Goal: Information Seeking & Learning: Learn about a topic

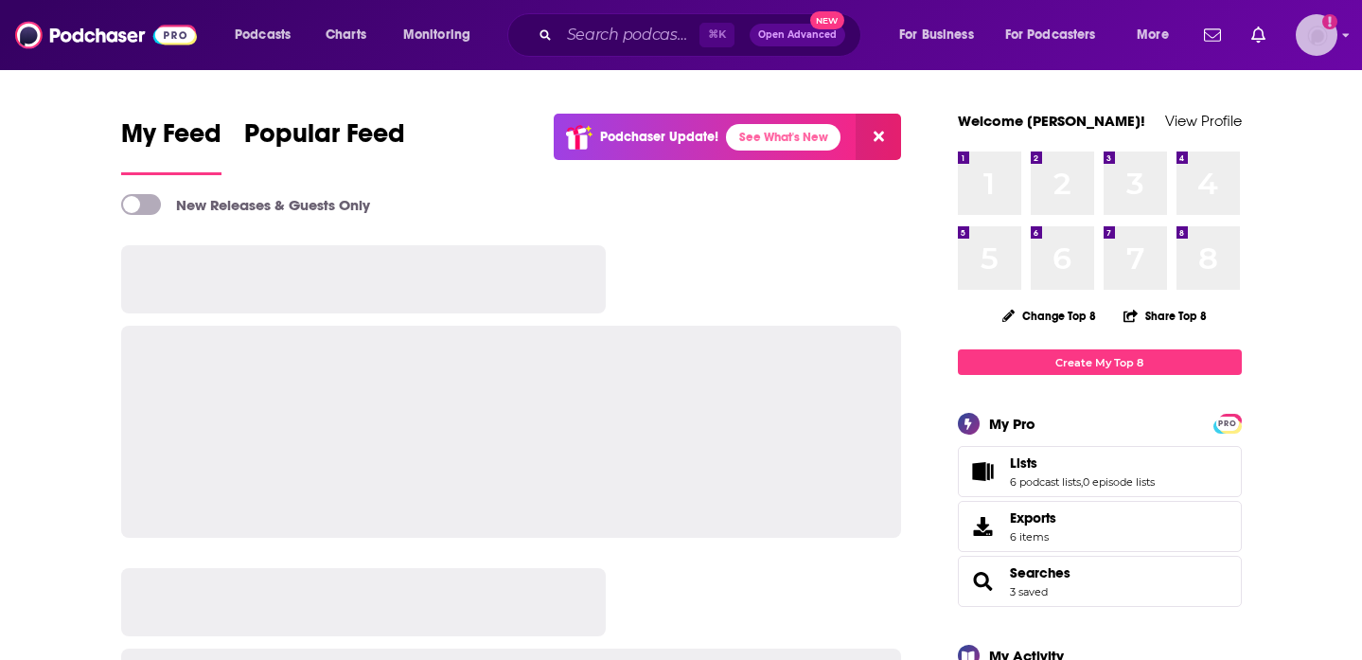
click at [1335, 38] on img "Logged in as paige.thornton" at bounding box center [1317, 35] width 42 height 42
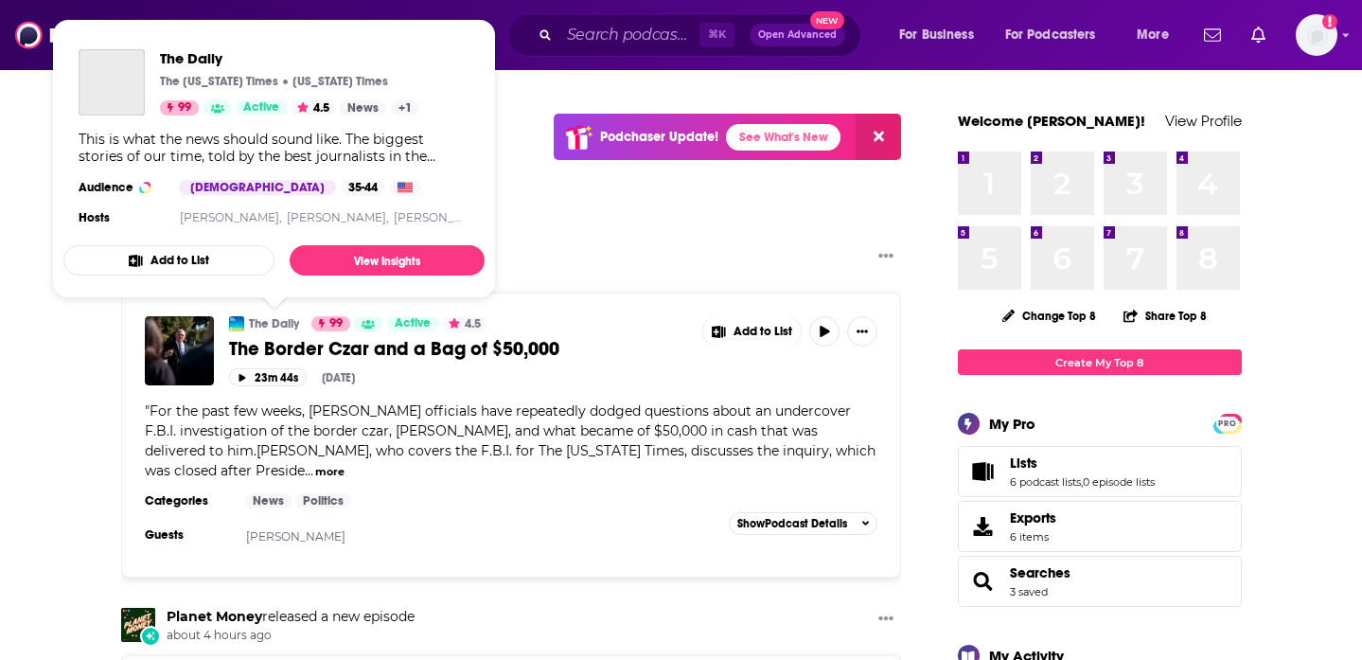
click at [268, 323] on link "The Daily" at bounding box center [274, 323] width 50 height 15
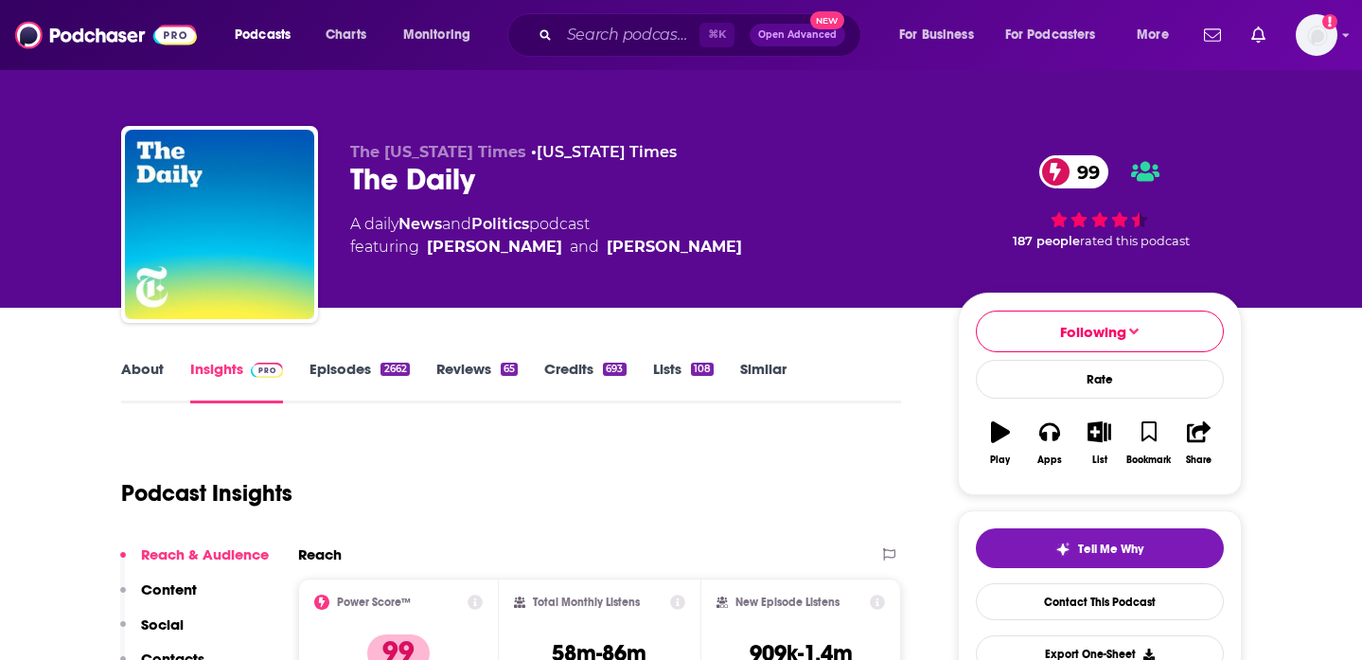
scroll to position [245, 0]
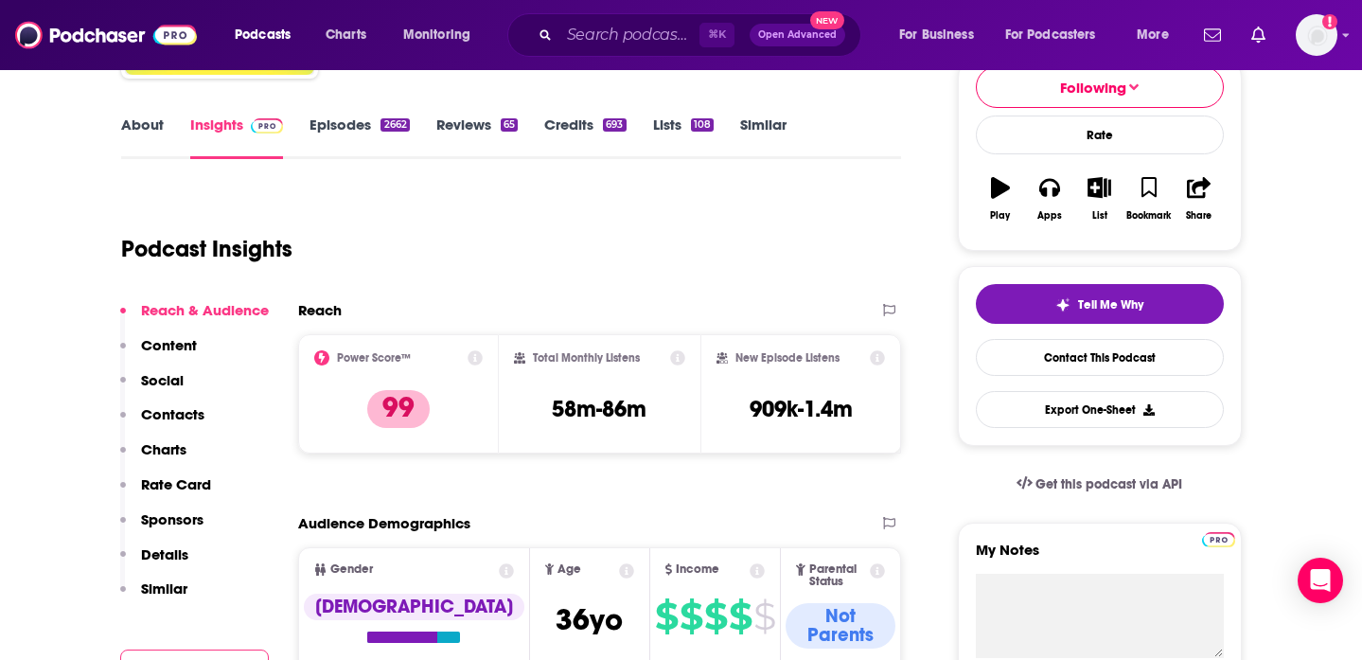
click at [877, 357] on icon at bounding box center [877, 357] width 15 height 15
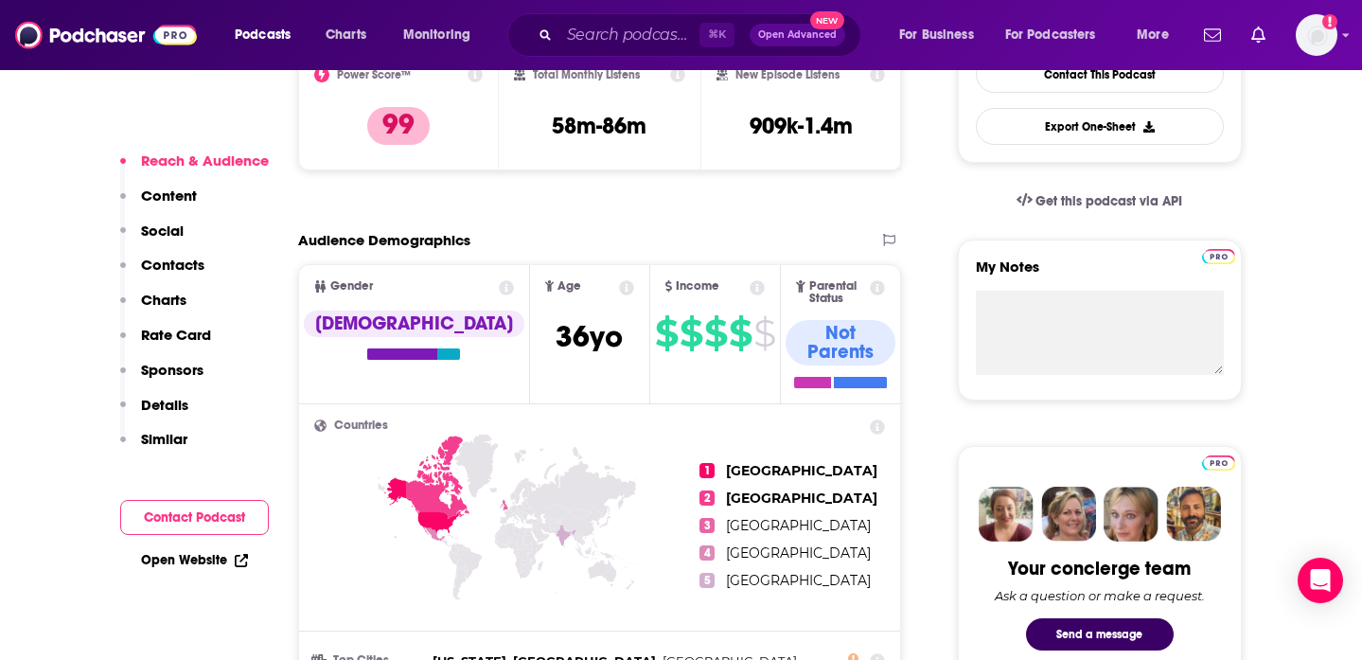
scroll to position [546, 0]
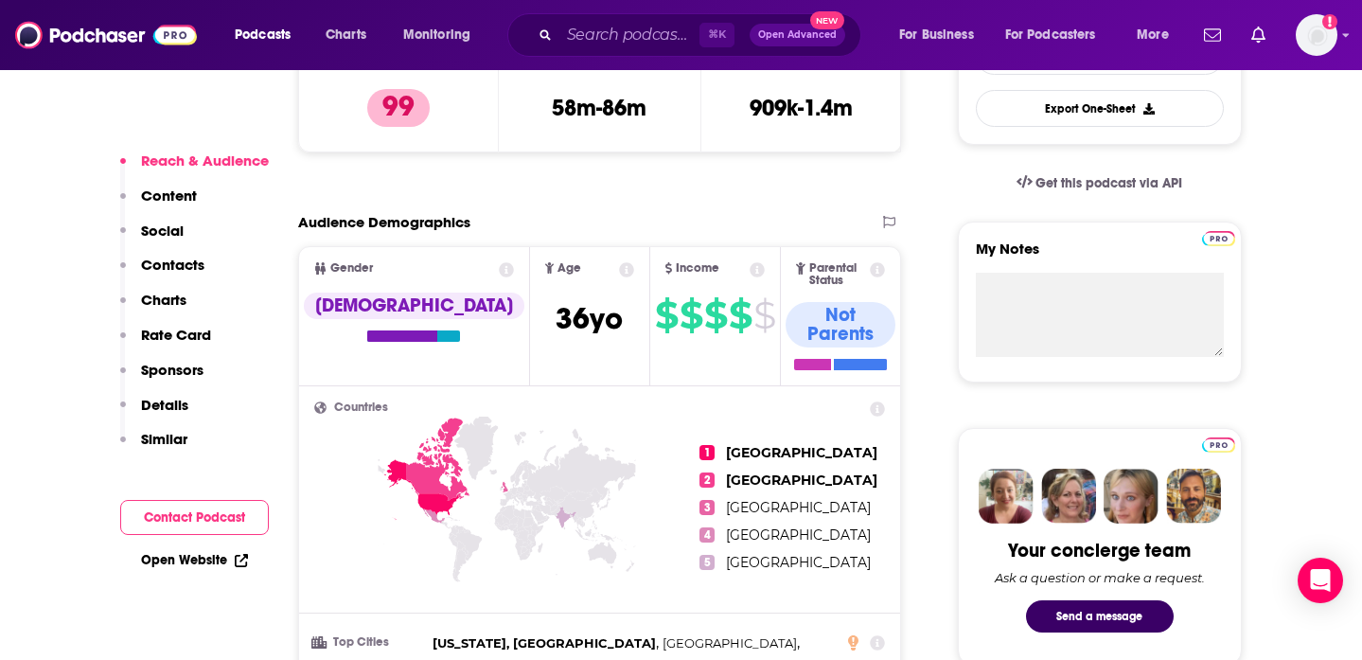
click at [500, 486] on icon at bounding box center [501, 488] width 3 height 4
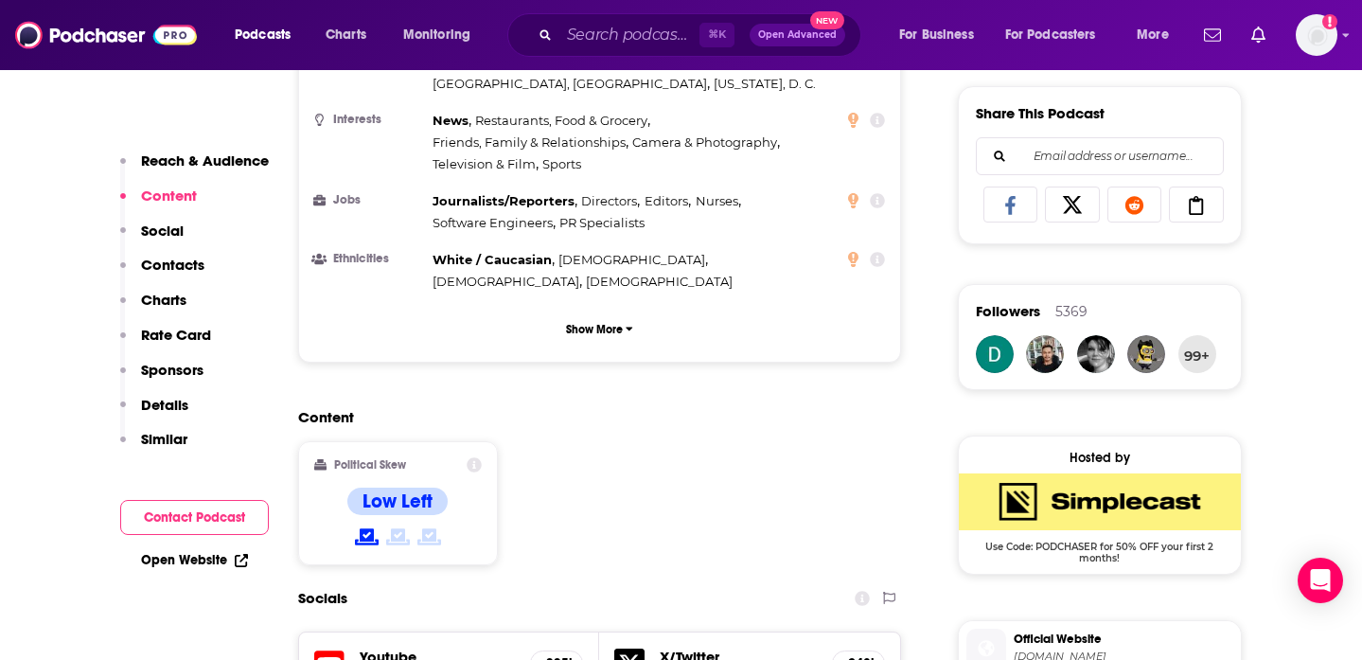
scroll to position [1173, 0]
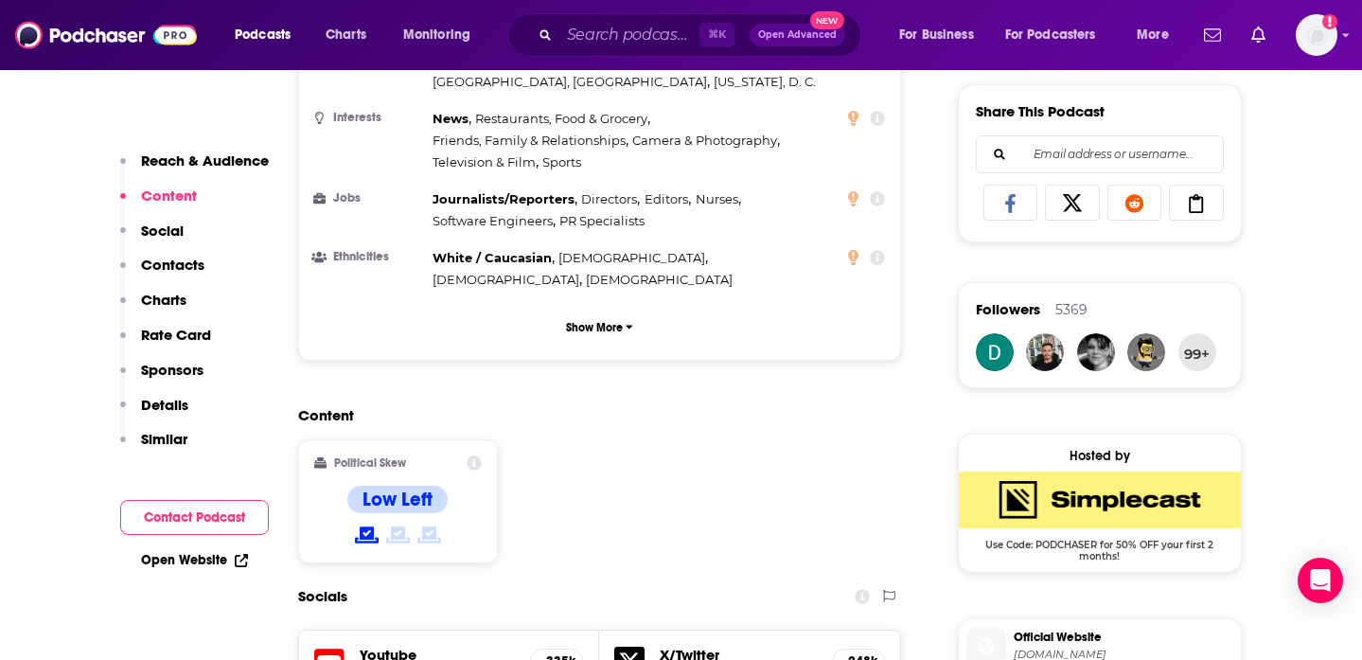
click at [549, 406] on div "Content Political Skew Low Left" at bounding box center [600, 492] width 604 height 172
click at [473, 455] on icon at bounding box center [474, 462] width 15 height 15
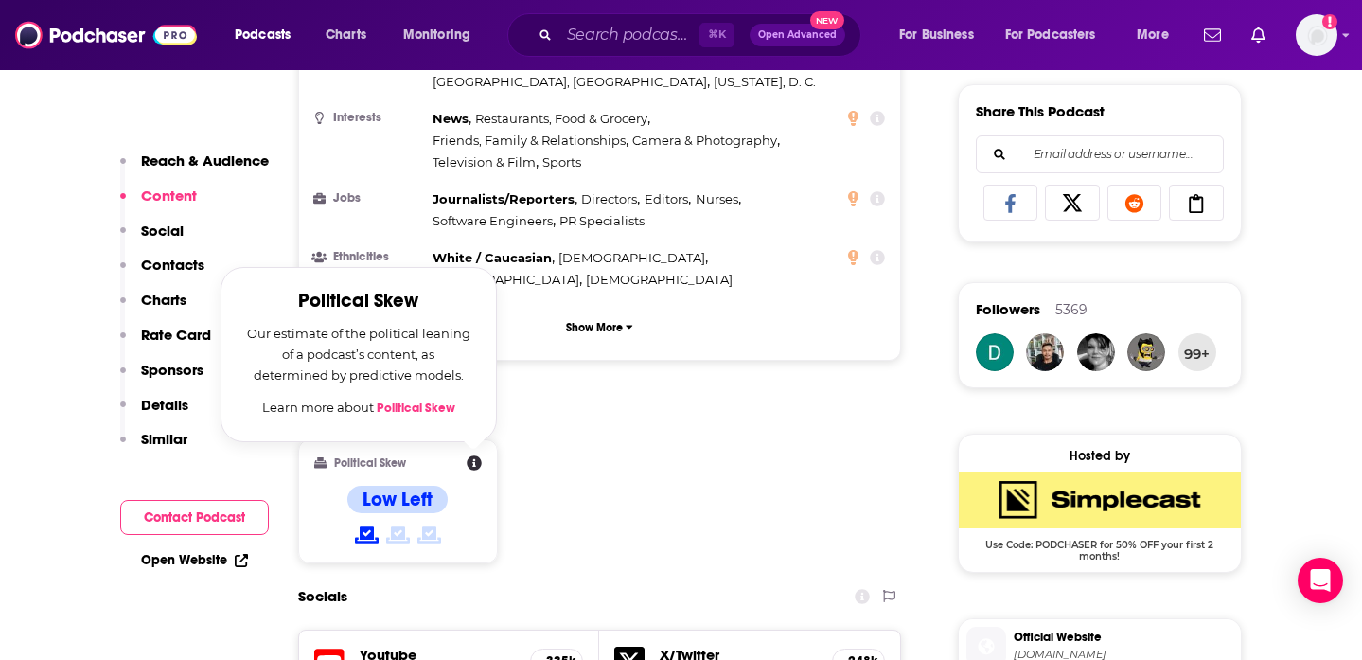
click at [539, 406] on div "Content Political Skew Political Skew Our estimate of the political leaning of …" at bounding box center [600, 492] width 604 height 172
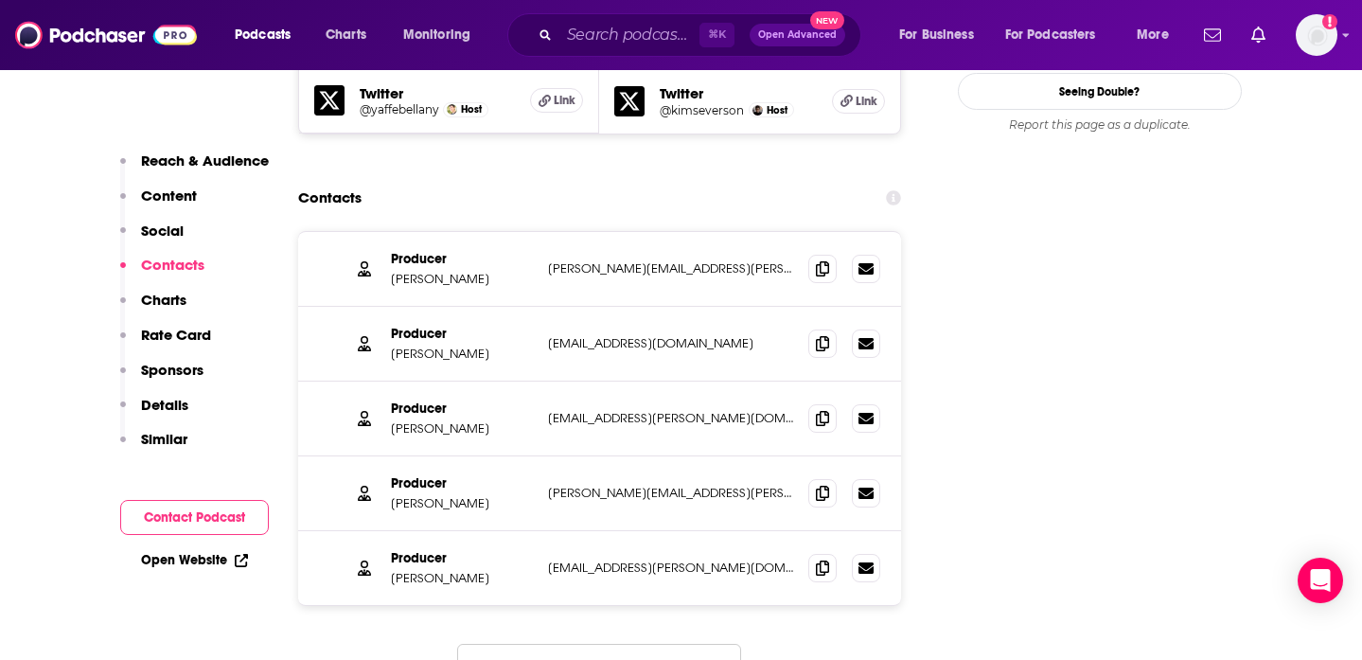
scroll to position [2298, 0]
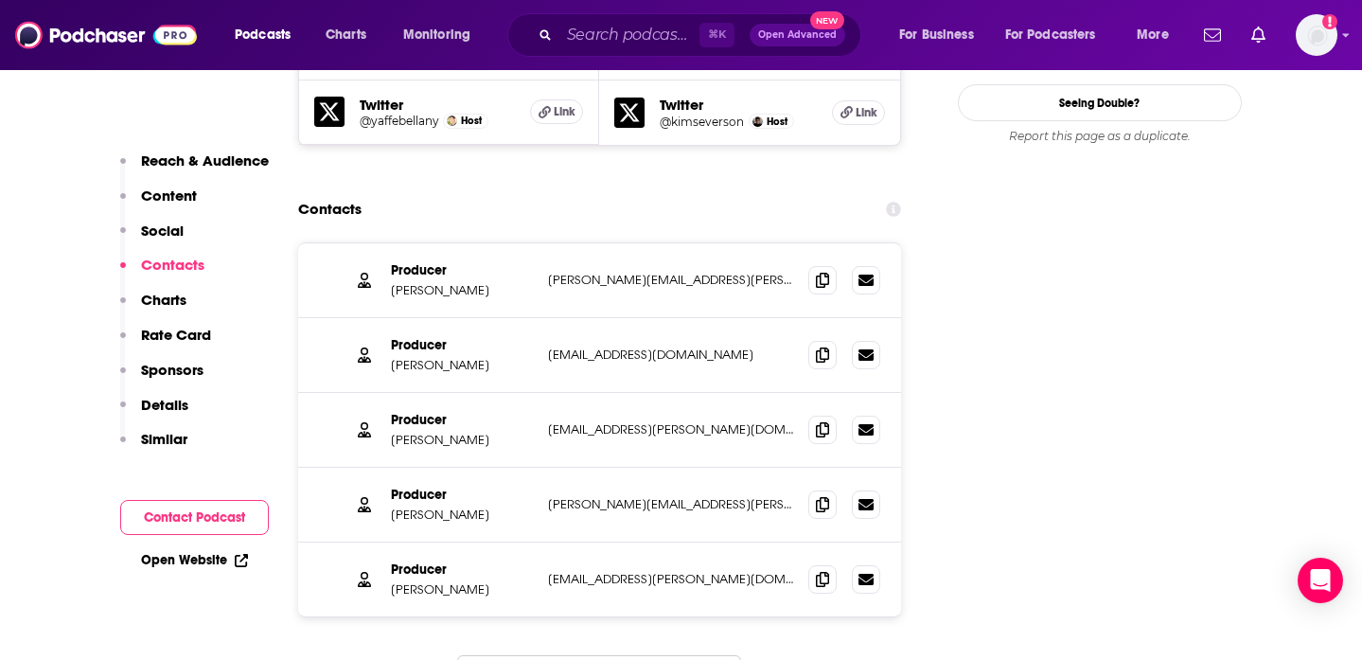
click at [155, 307] on p "Charts" at bounding box center [163, 300] width 45 height 18
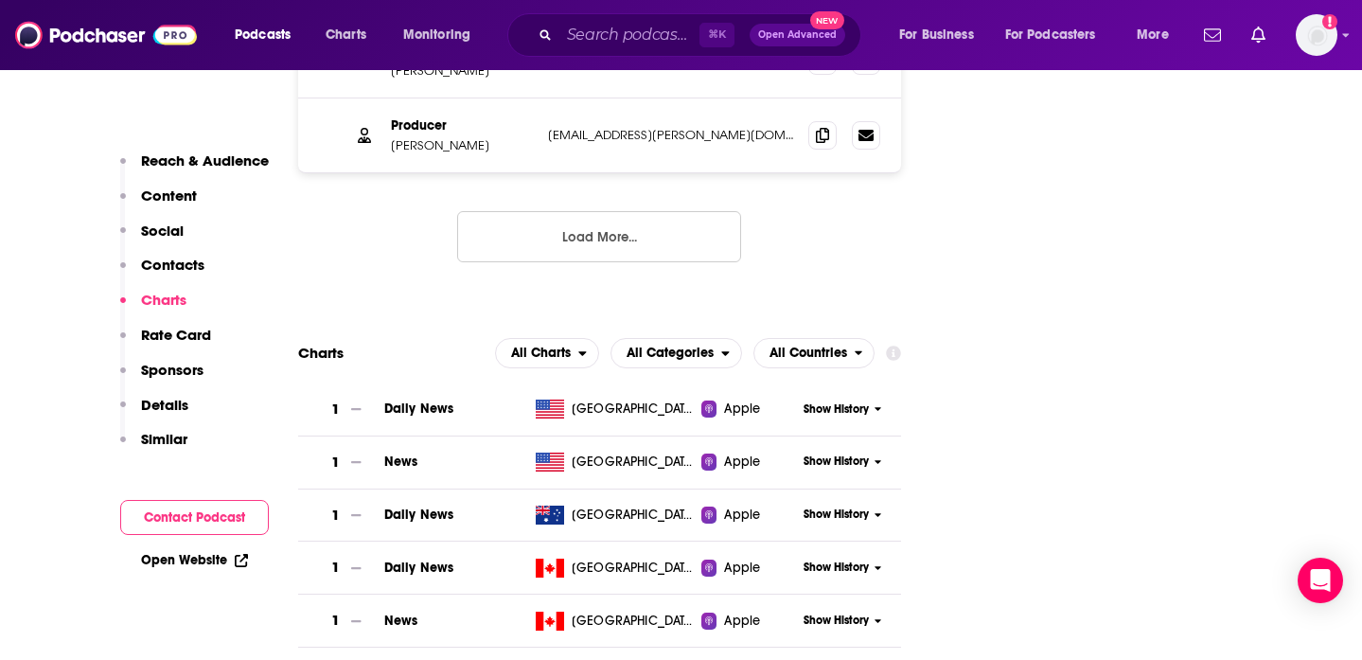
scroll to position [2744, 0]
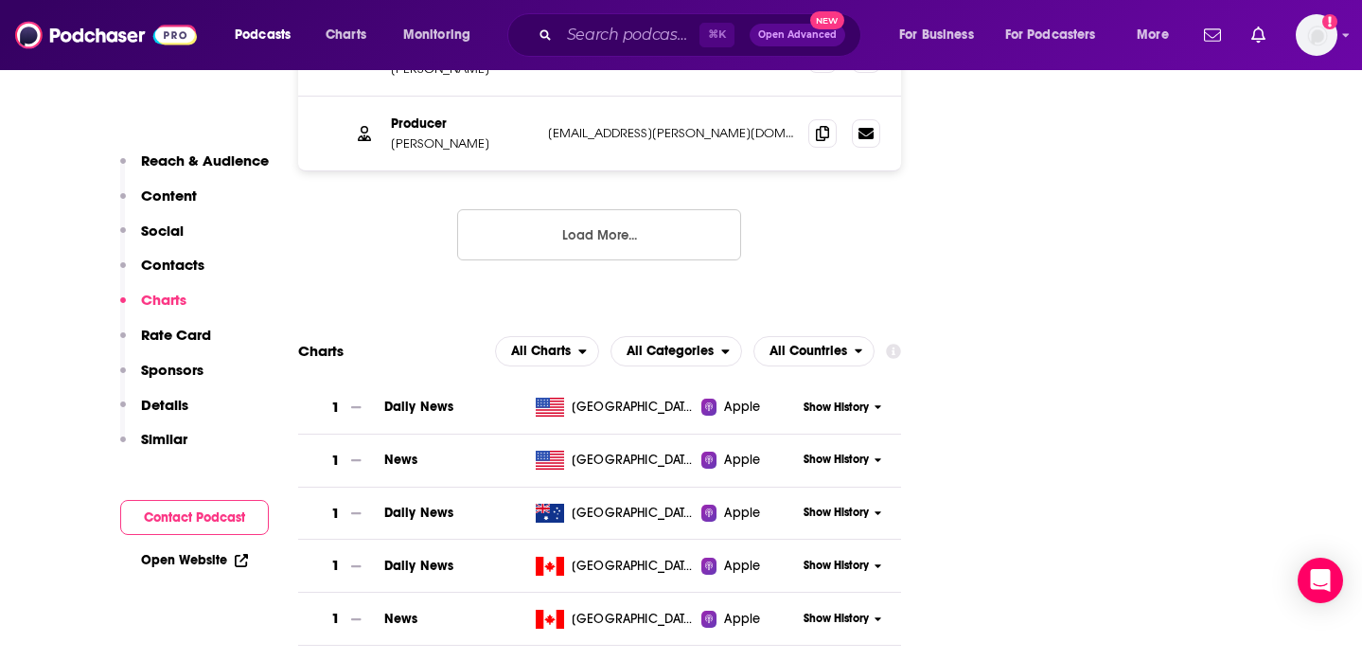
click at [155, 333] on p "Rate Card" at bounding box center [176, 335] width 70 height 18
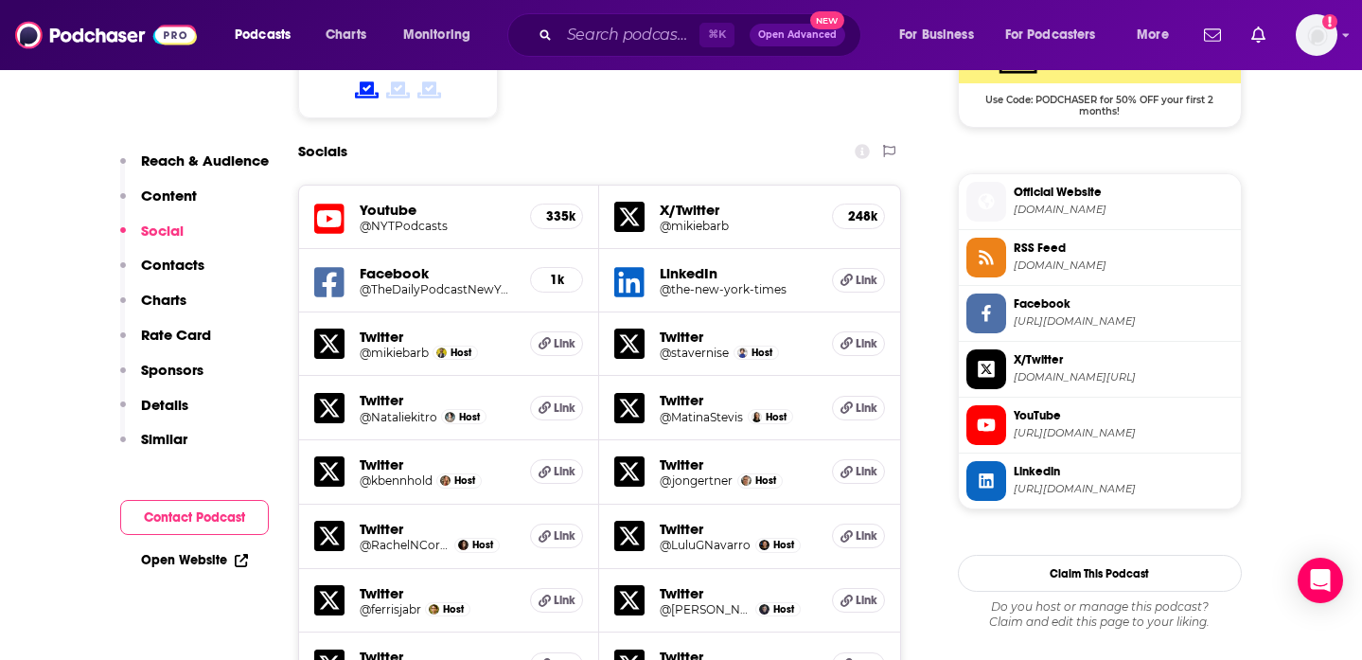
scroll to position [1638, 0]
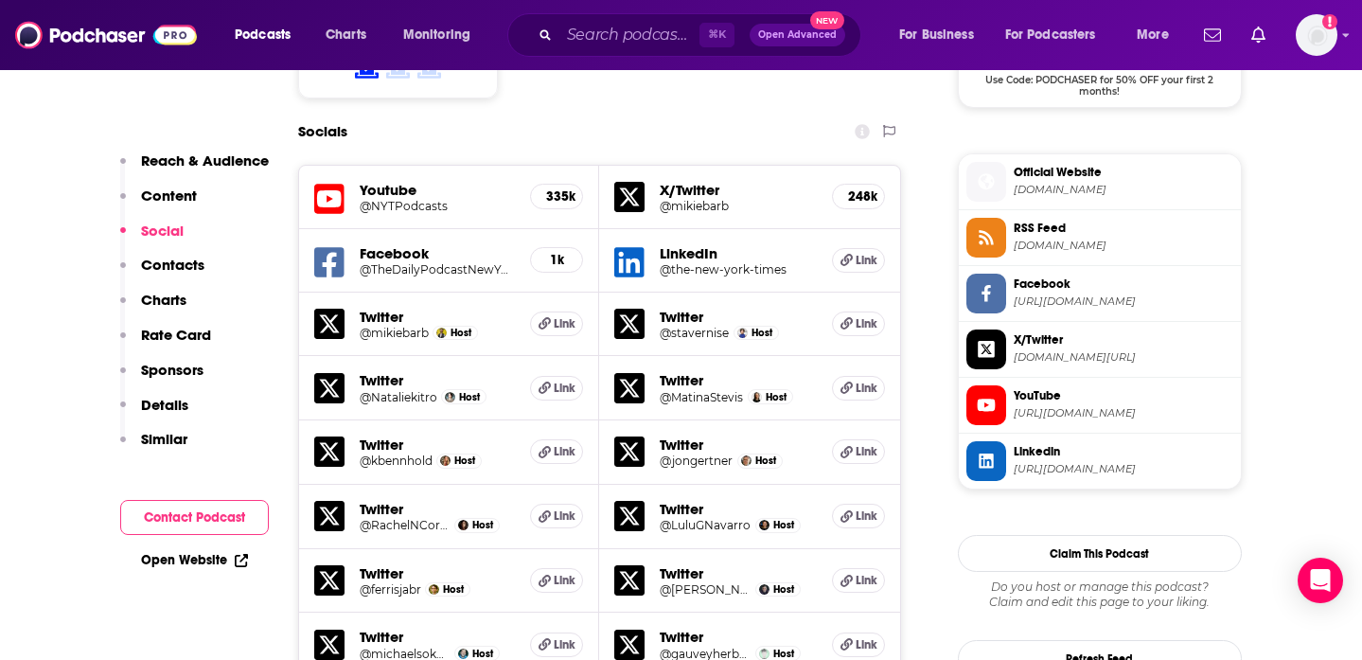
click at [177, 436] on p "Similar" at bounding box center [164, 439] width 46 height 18
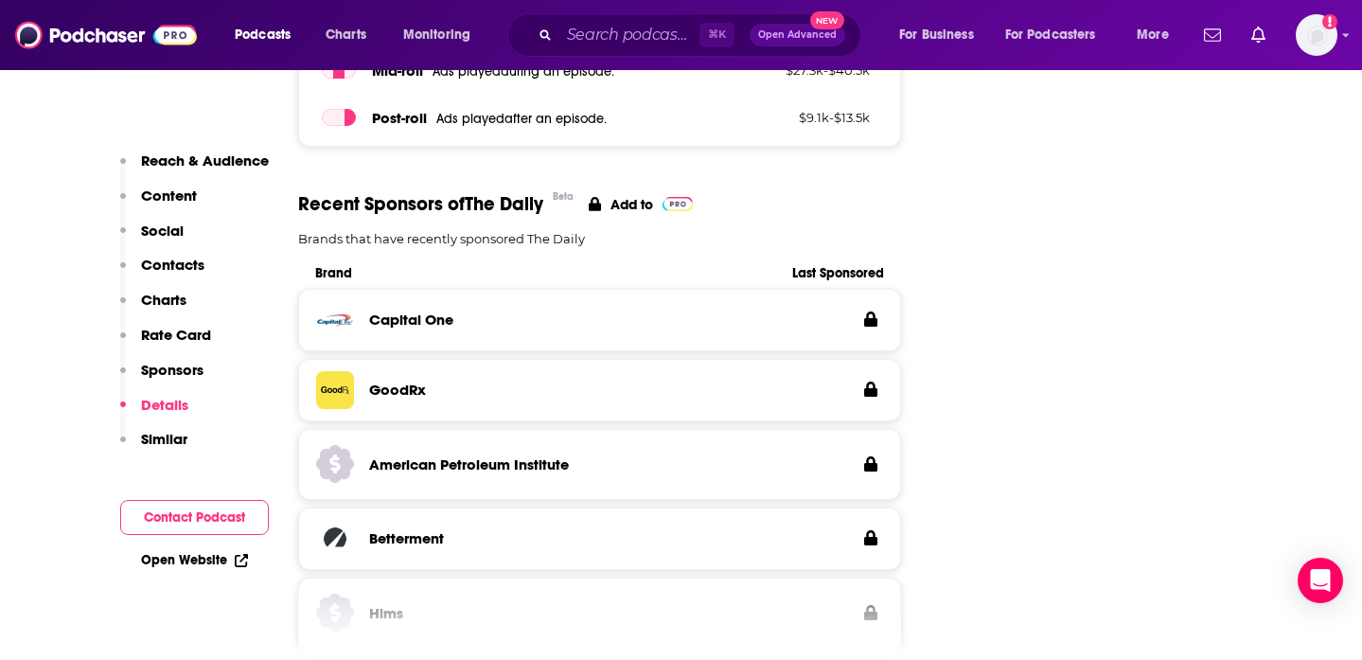
scroll to position [3516, 0]
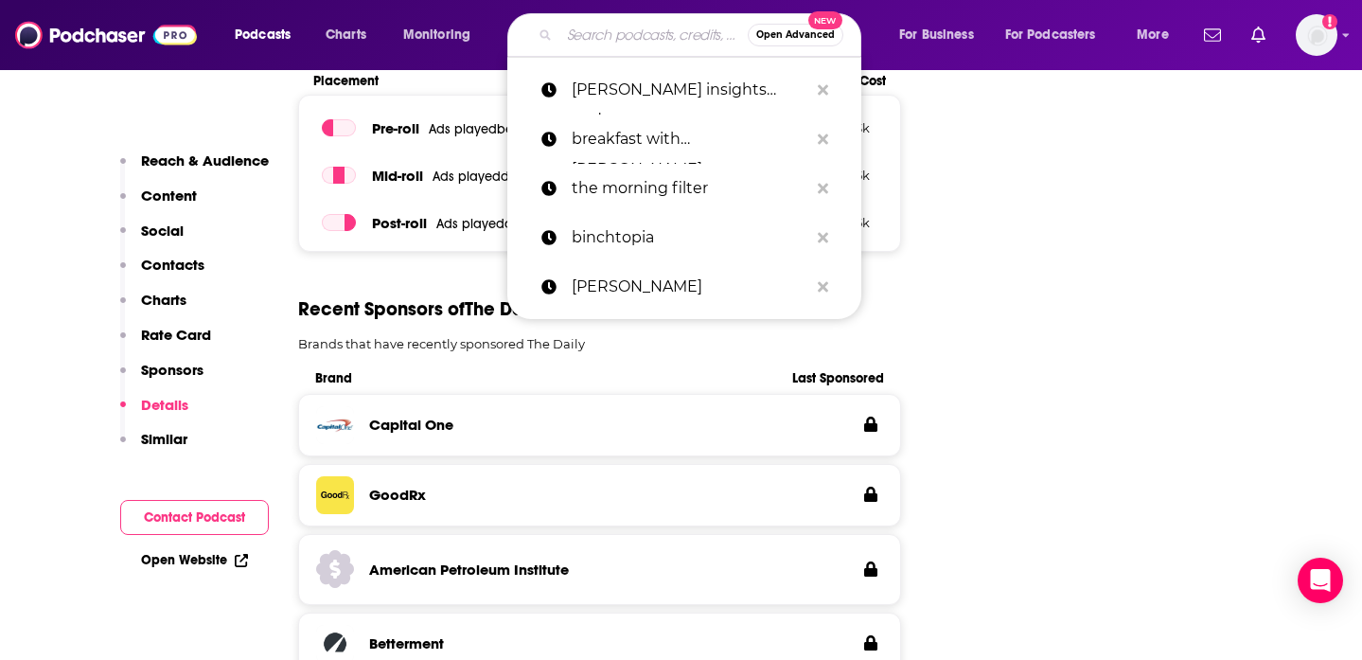
click at [627, 36] on input "Search podcasts, credits, & more..." at bounding box center [653, 35] width 188 height 30
click at [822, 238] on icon "Search podcasts, credits, & more..." at bounding box center [823, 237] width 10 height 10
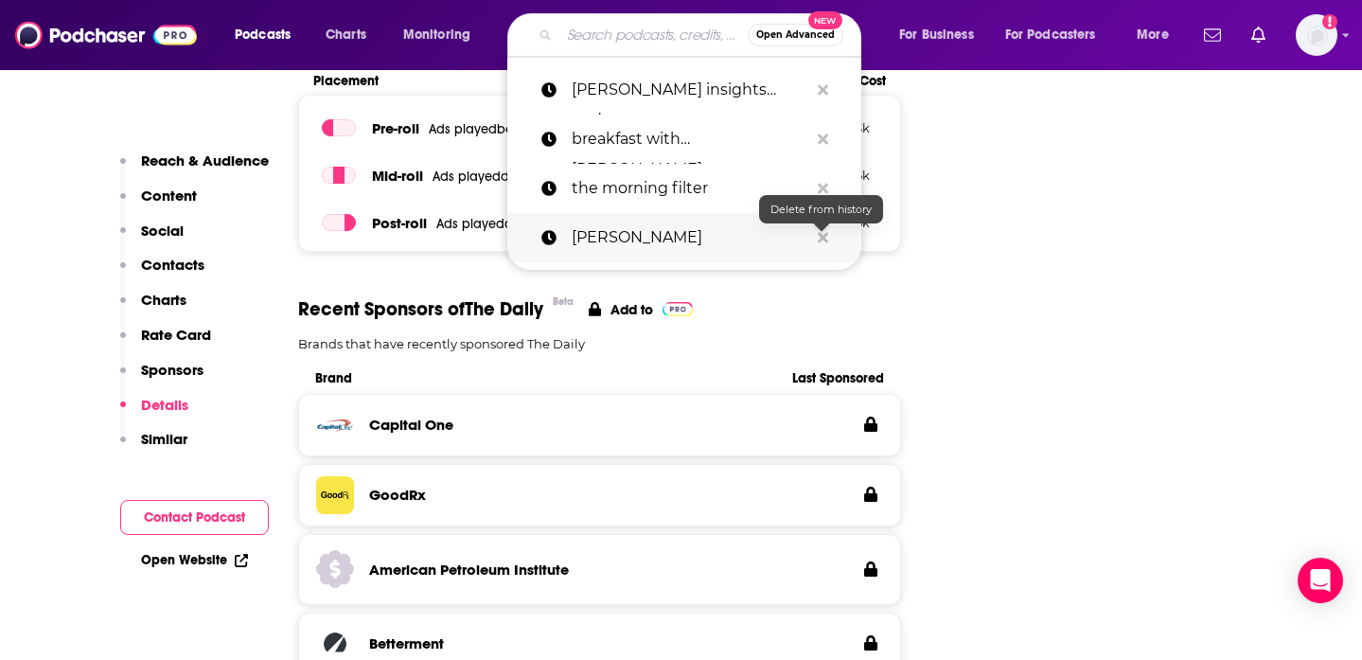
click at [818, 235] on icon "Search podcasts, credits, & more..." at bounding box center [823, 237] width 10 height 15
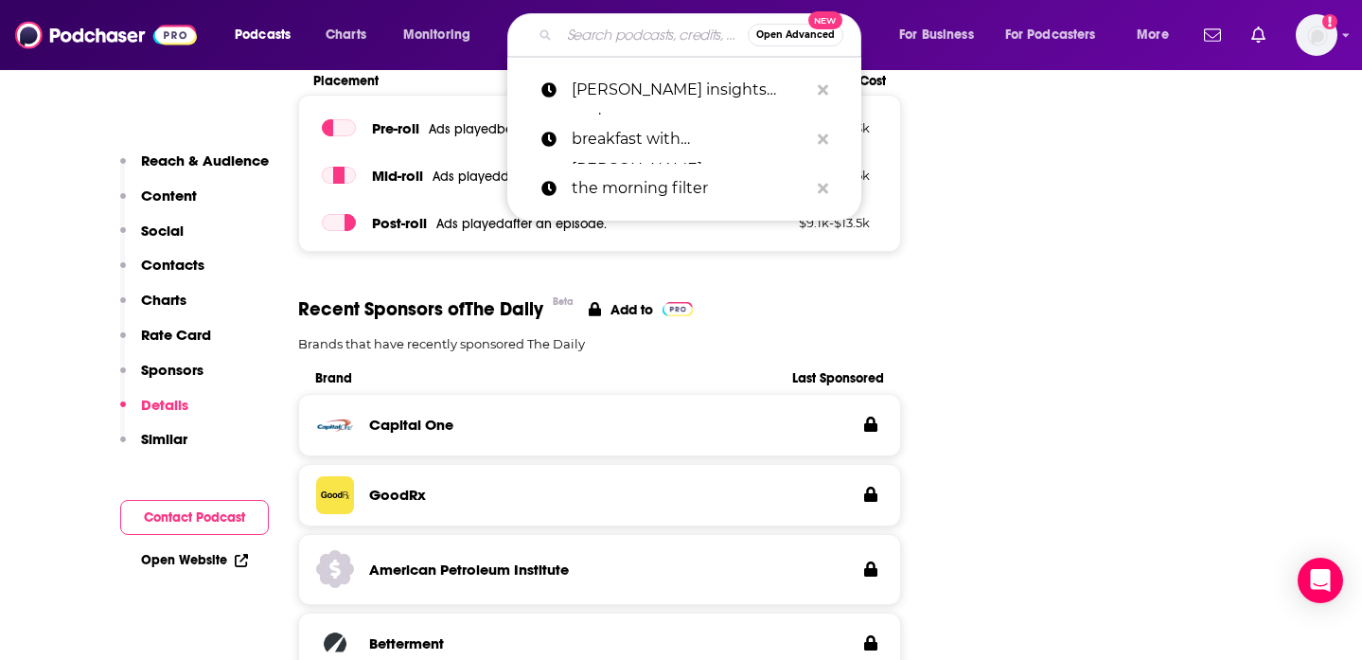
click at [713, 43] on input "Search podcasts, credits, & more..." at bounding box center [653, 35] width 188 height 30
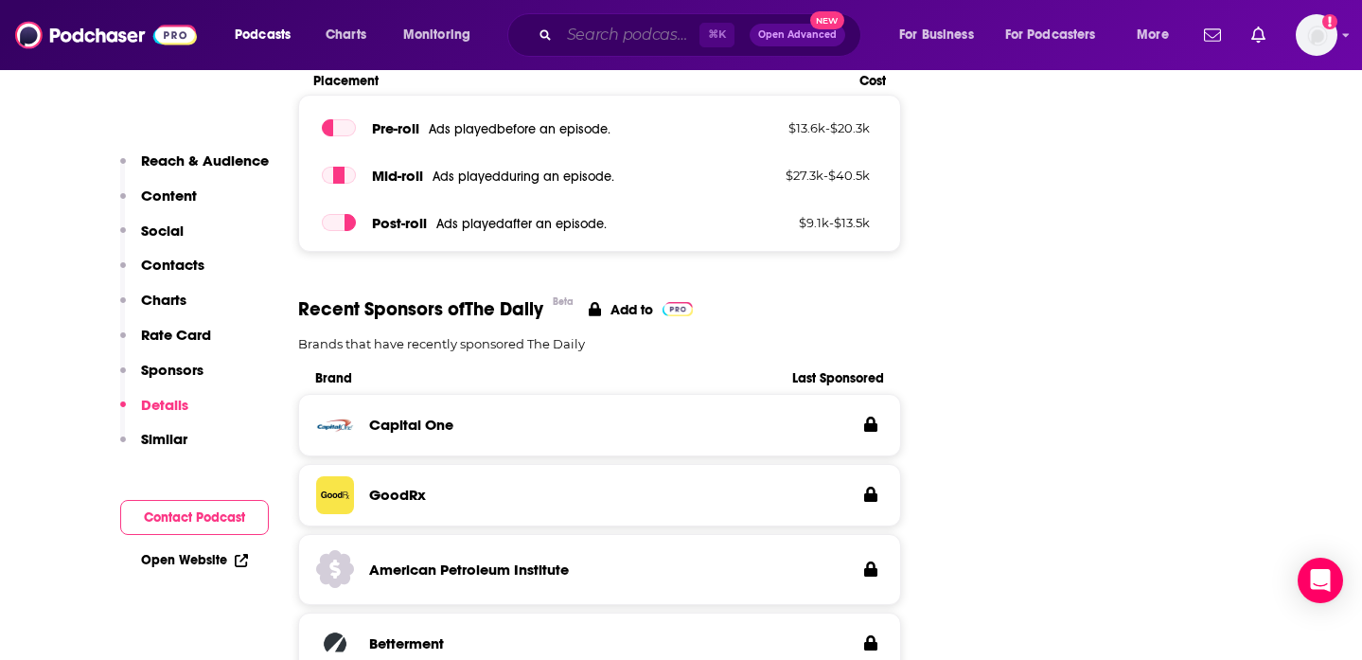
click at [644, 45] on input "Search podcasts, credits, & more..." at bounding box center [629, 35] width 140 height 30
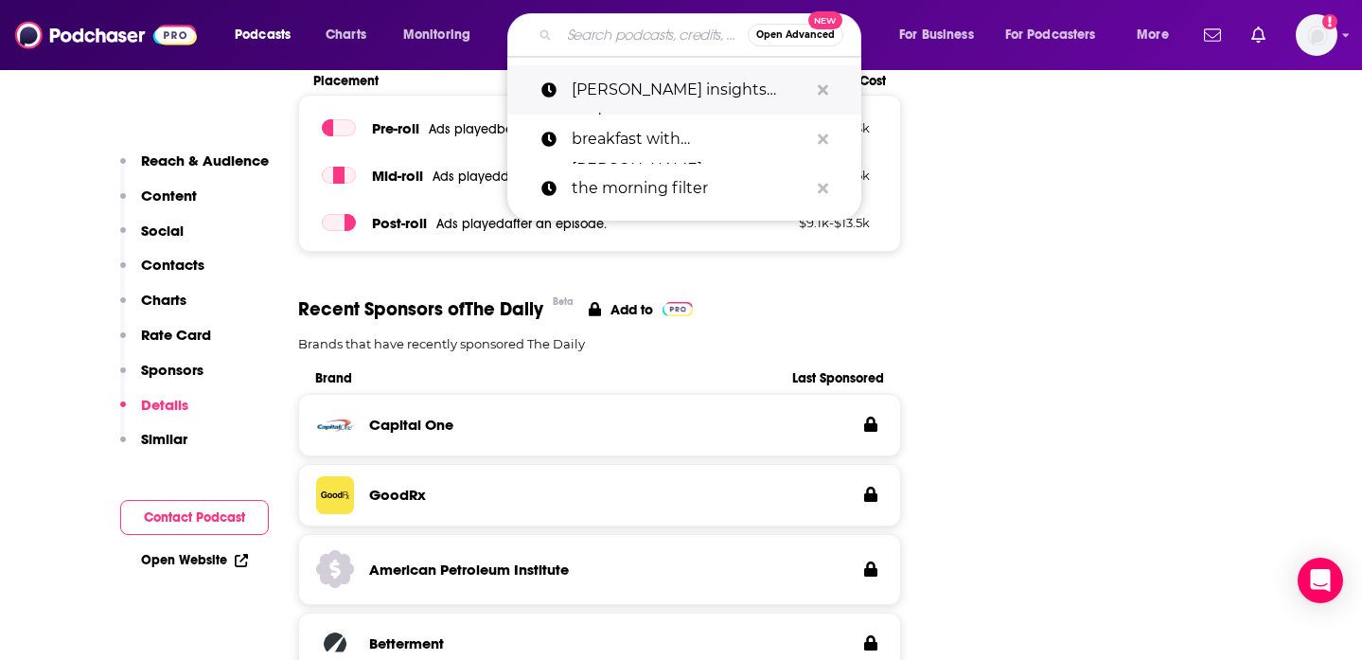
click at [650, 99] on p "[PERSON_NAME] insights podcast" at bounding box center [690, 89] width 237 height 49
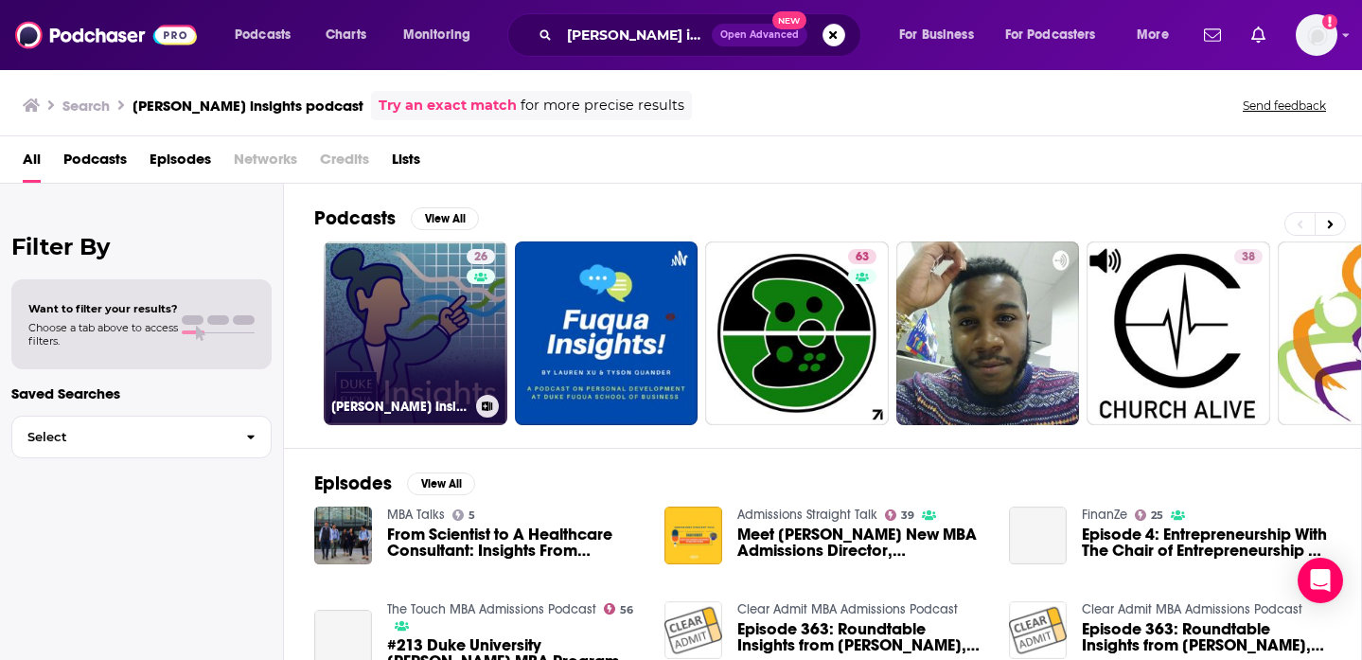
click at [432, 326] on link "26 [PERSON_NAME] Insights" at bounding box center [416, 333] width 184 height 184
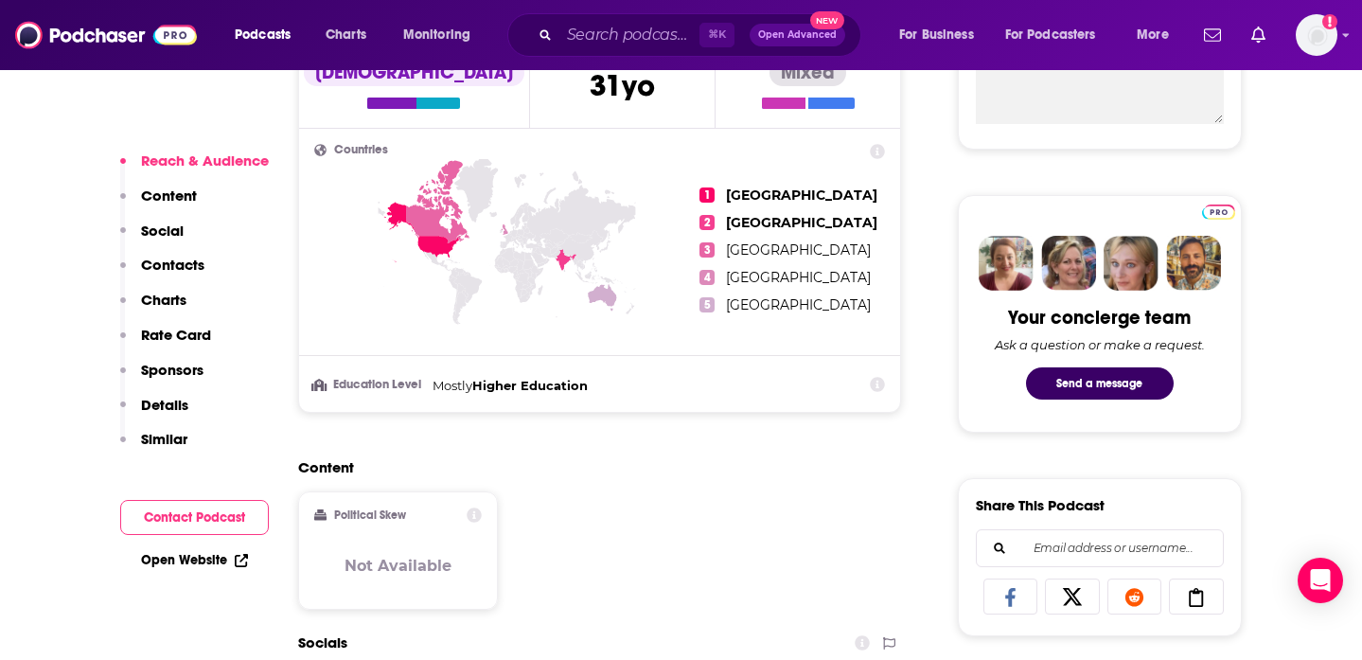
scroll to position [782, 0]
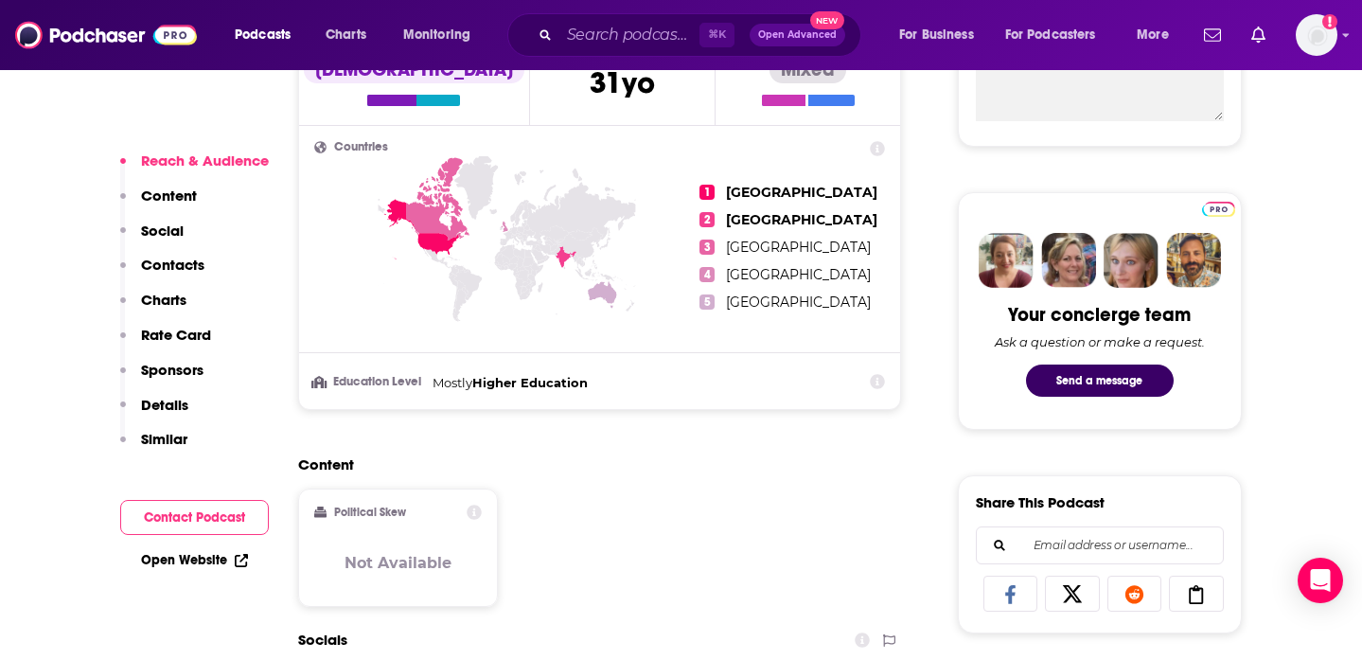
click at [161, 195] on p "Content" at bounding box center [169, 195] width 56 height 18
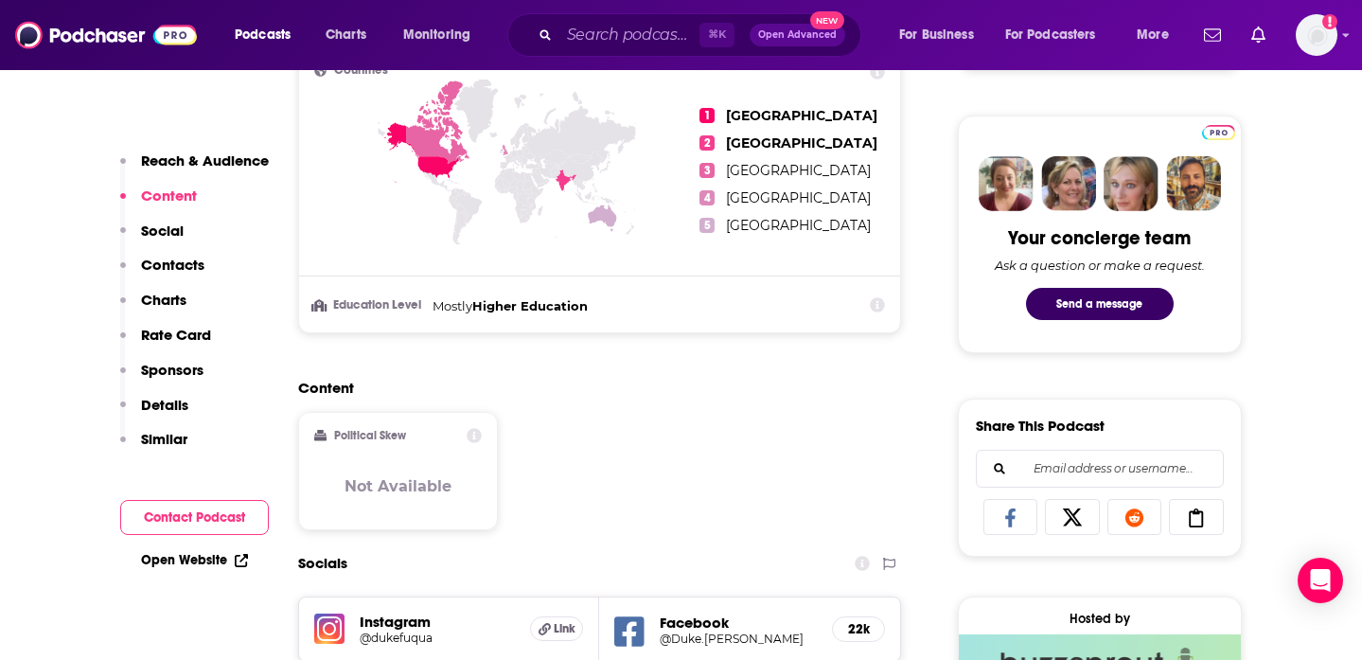
scroll to position [974, 0]
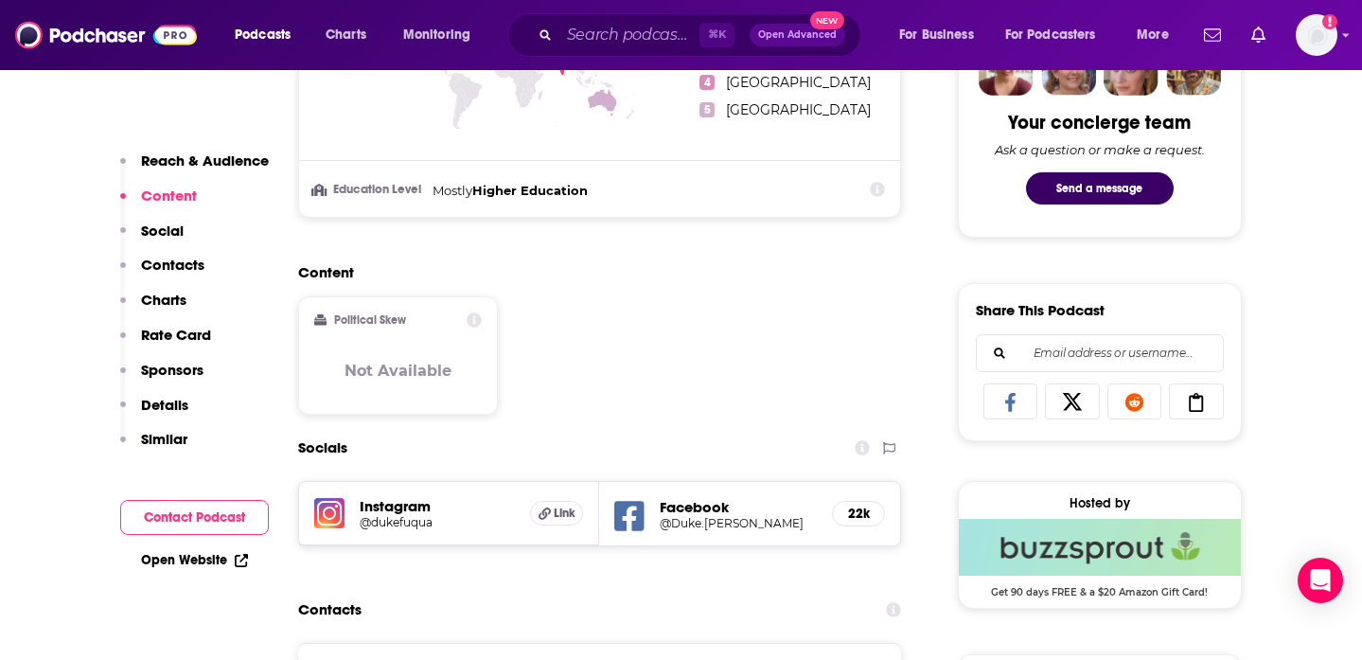
click at [161, 223] on p "Social" at bounding box center [162, 230] width 43 height 18
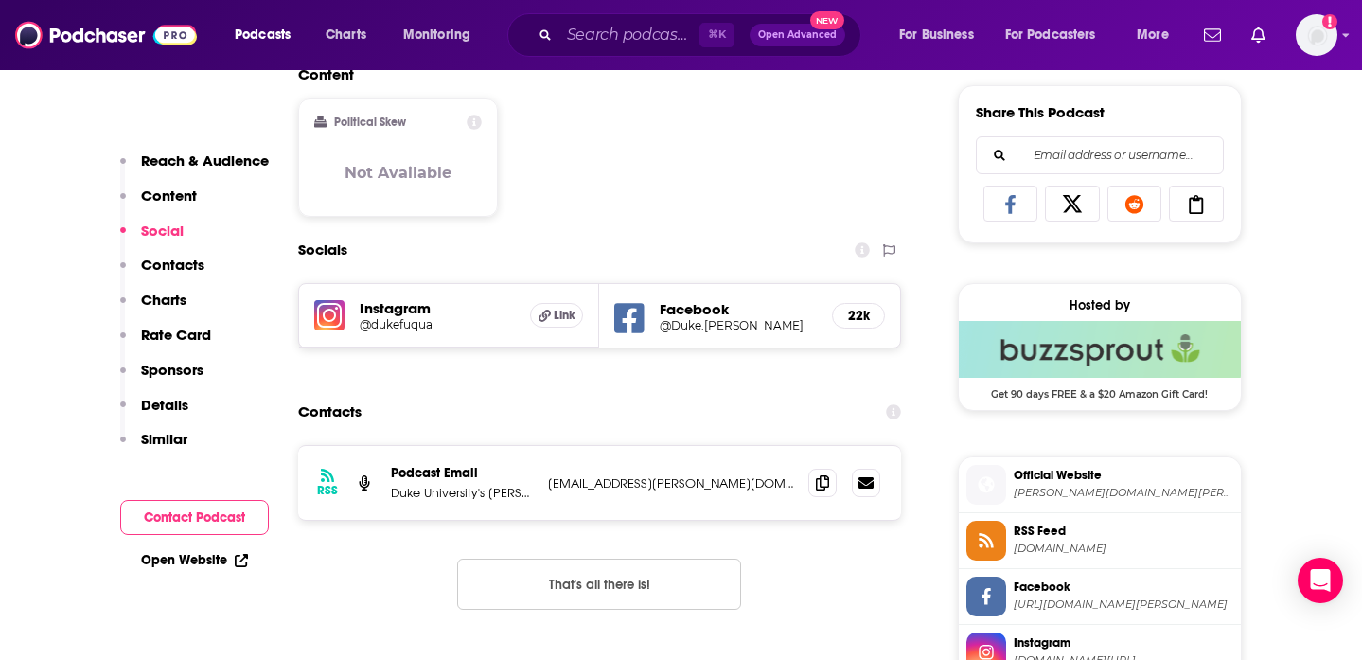
scroll to position [1187, 0]
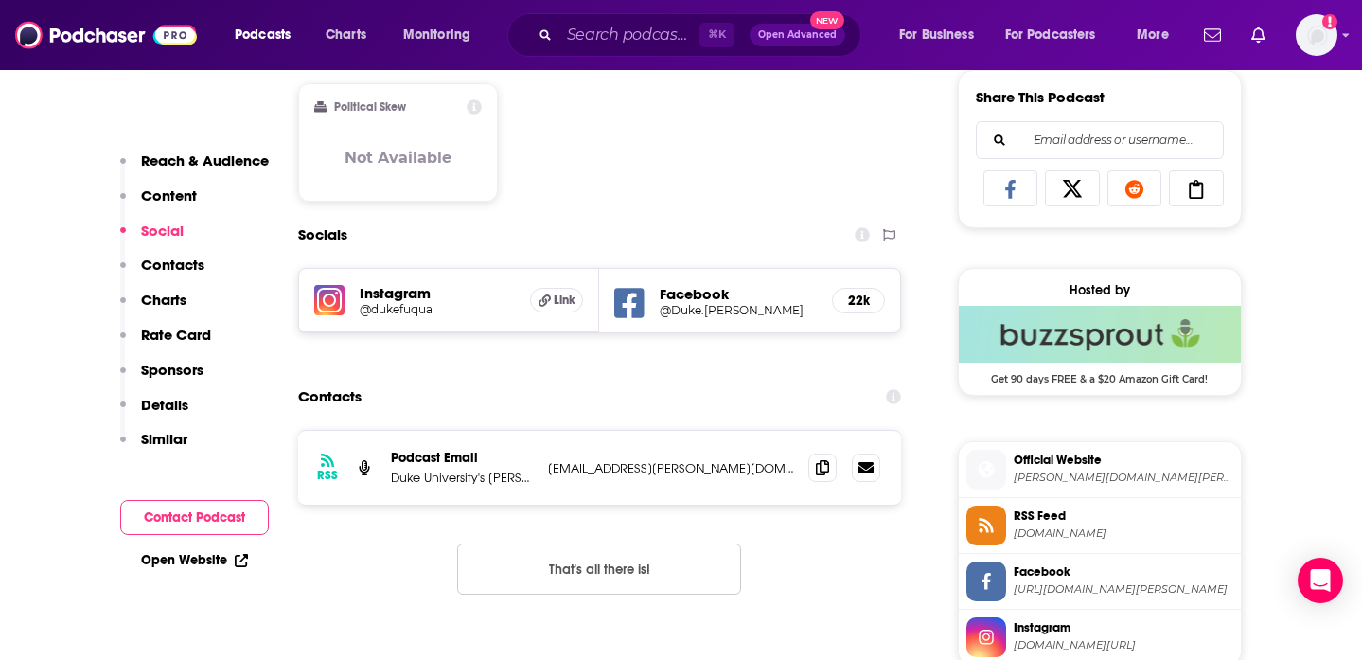
click at [168, 266] on p "Contacts" at bounding box center [172, 265] width 63 height 18
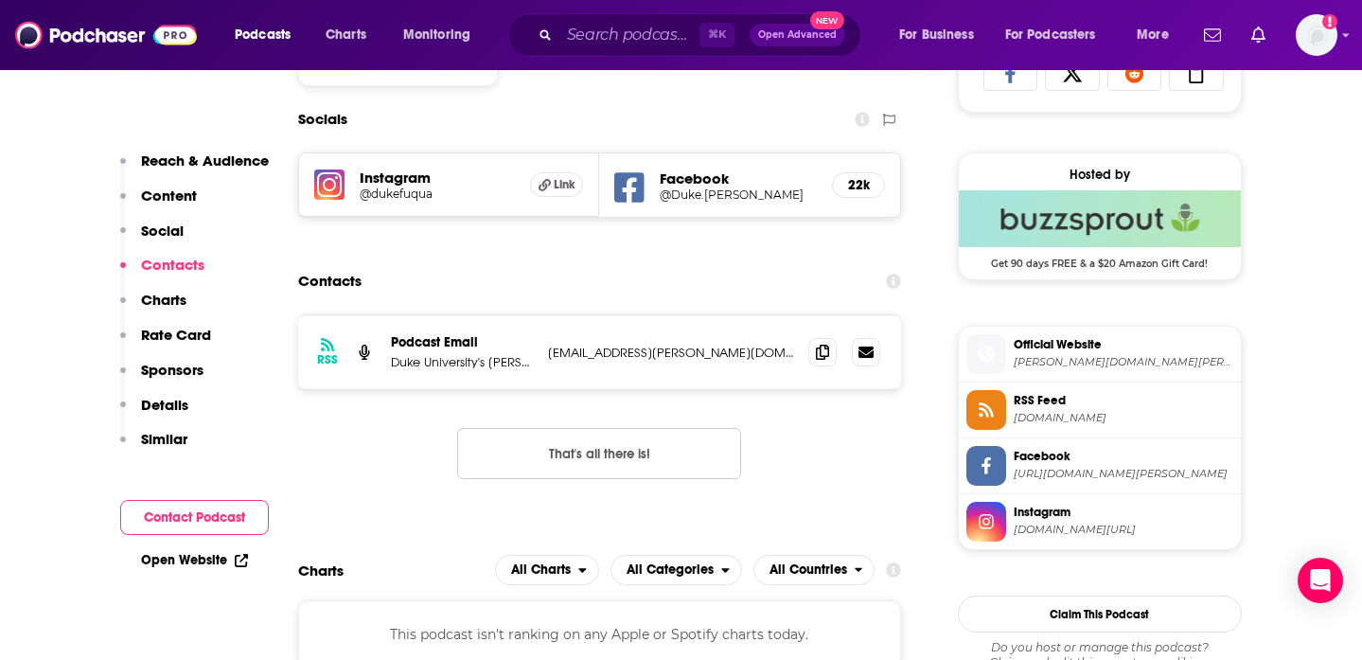
scroll to position [1303, 0]
click at [161, 302] on p "Charts" at bounding box center [163, 300] width 45 height 18
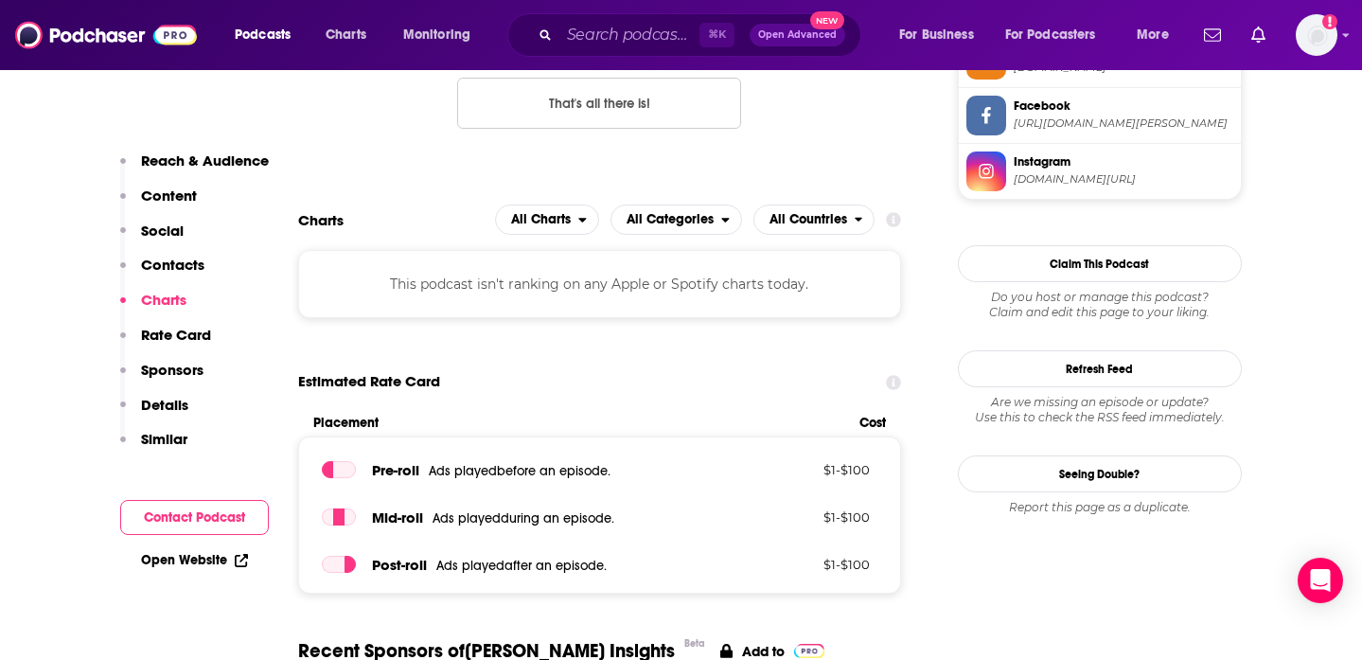
scroll to position [1657, 0]
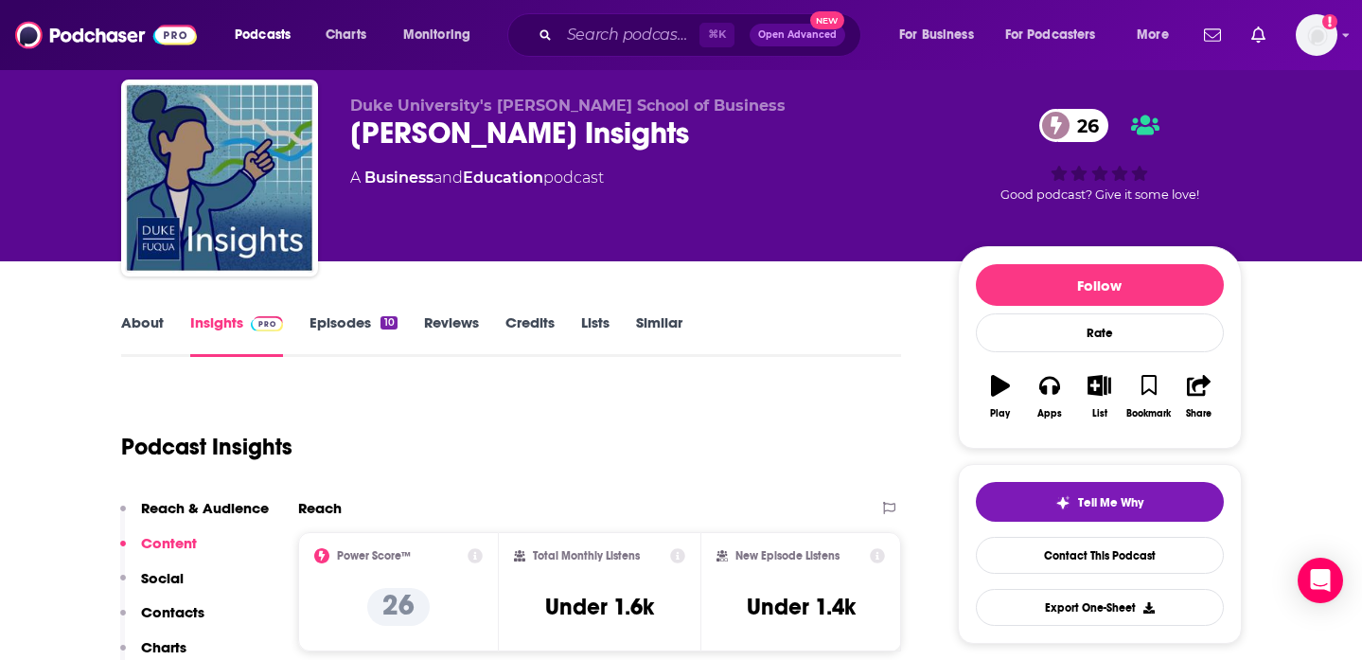
scroll to position [0, 0]
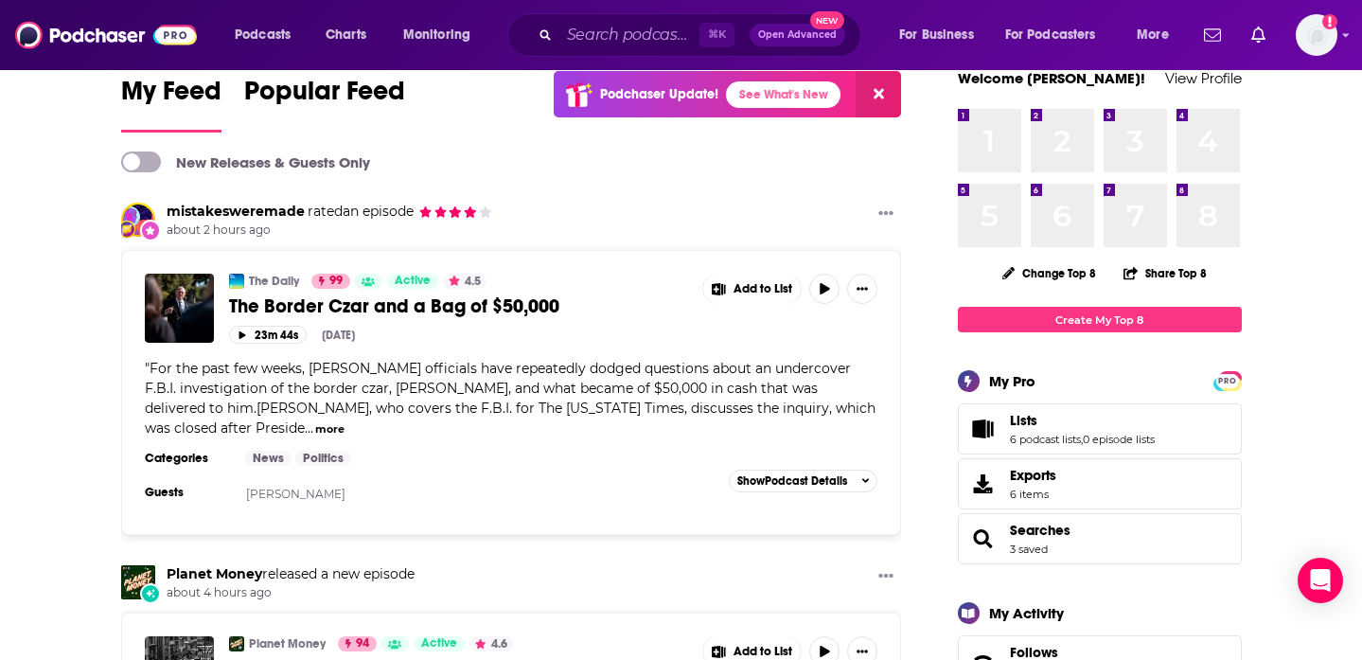
scroll to position [55, 0]
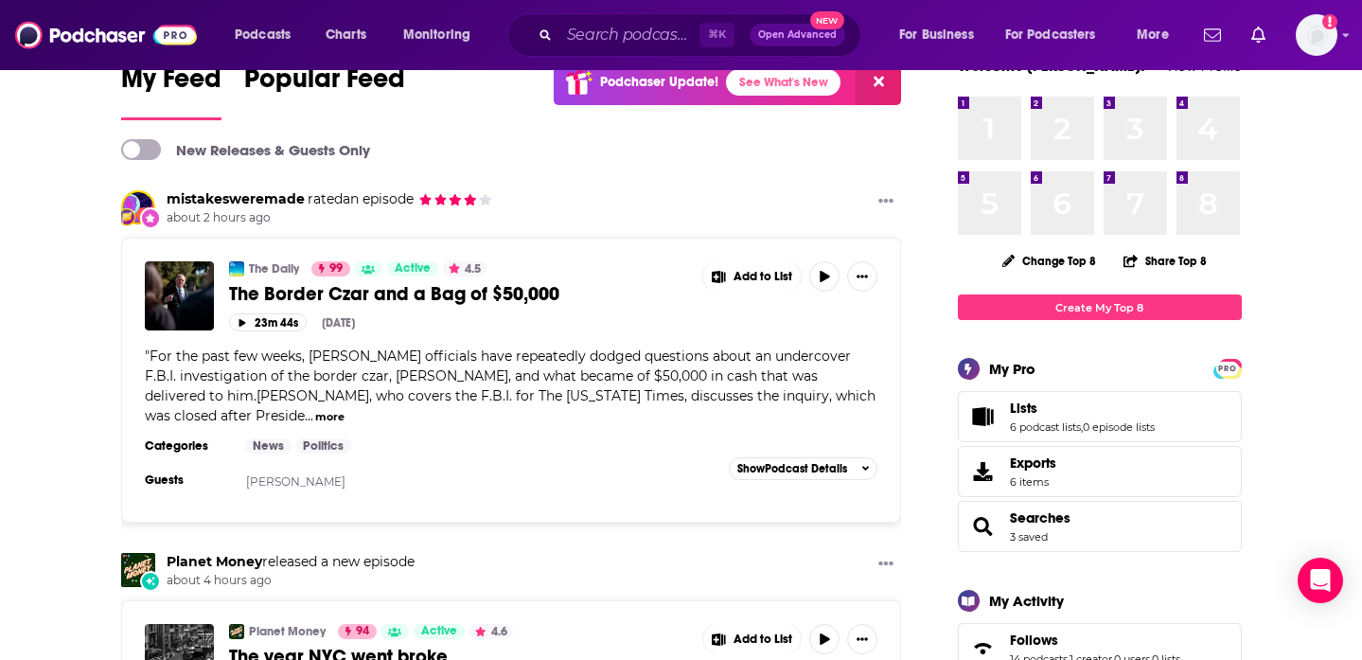
click at [315, 421] on button "more" at bounding box center [329, 417] width 29 height 16
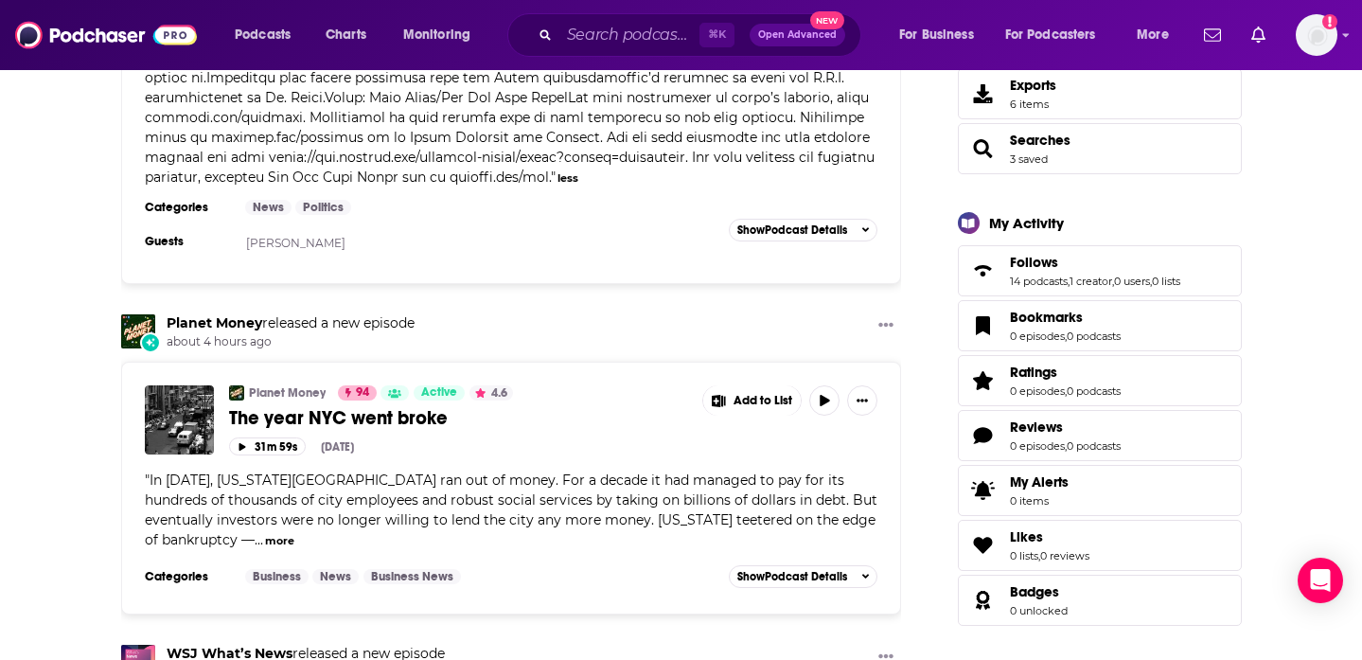
scroll to position [450, 0]
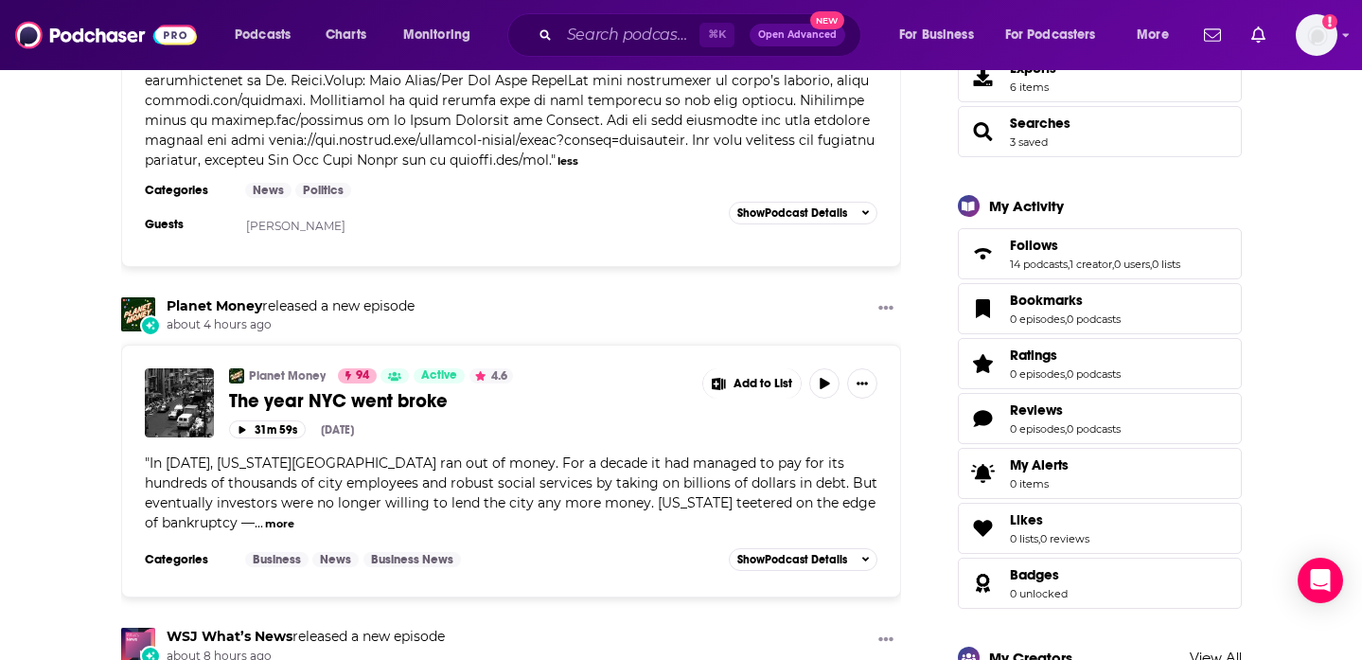
click at [294, 516] on button "more" at bounding box center [279, 524] width 29 height 16
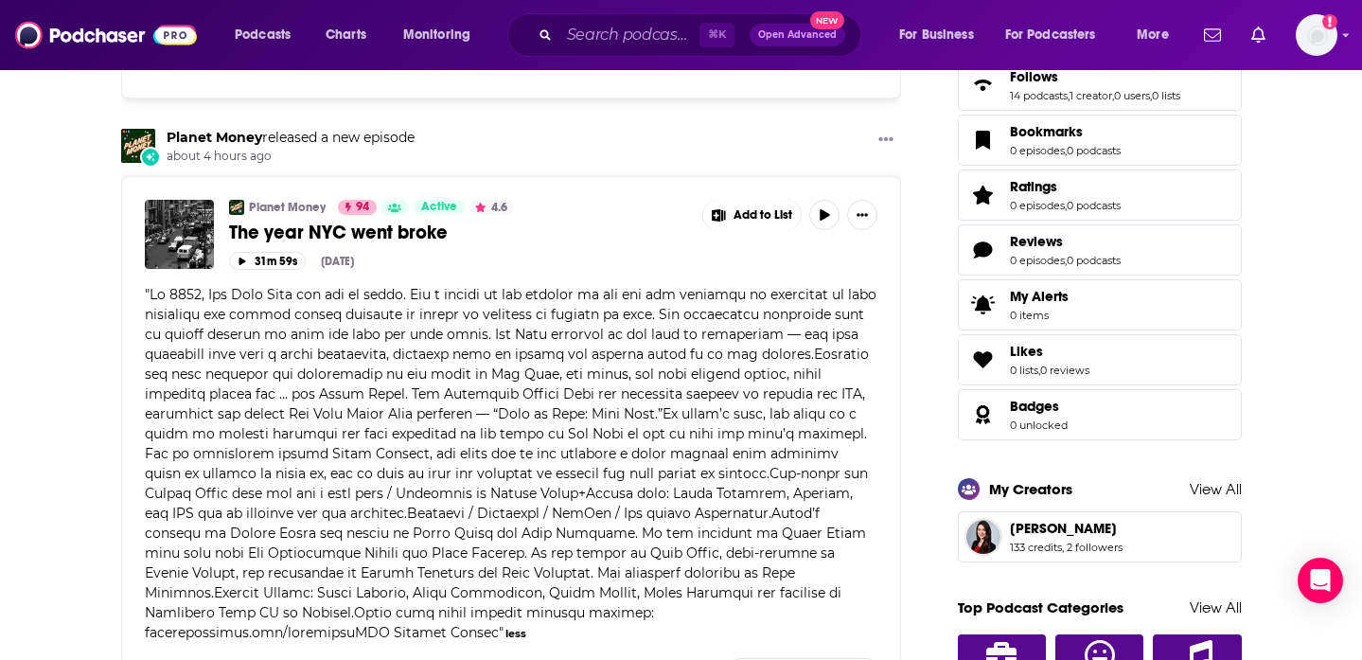
scroll to position [622, 0]
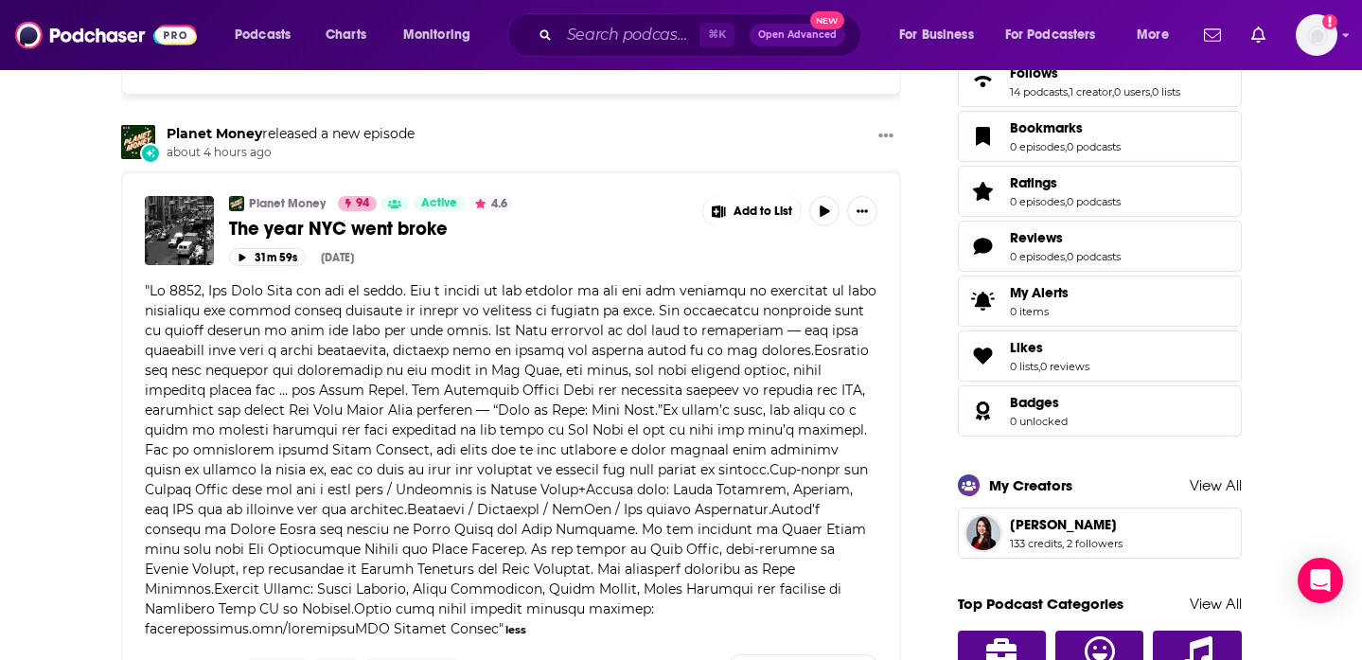
click at [591, 35] on input "Search podcasts, credits, & more..." at bounding box center [629, 35] width 140 height 30
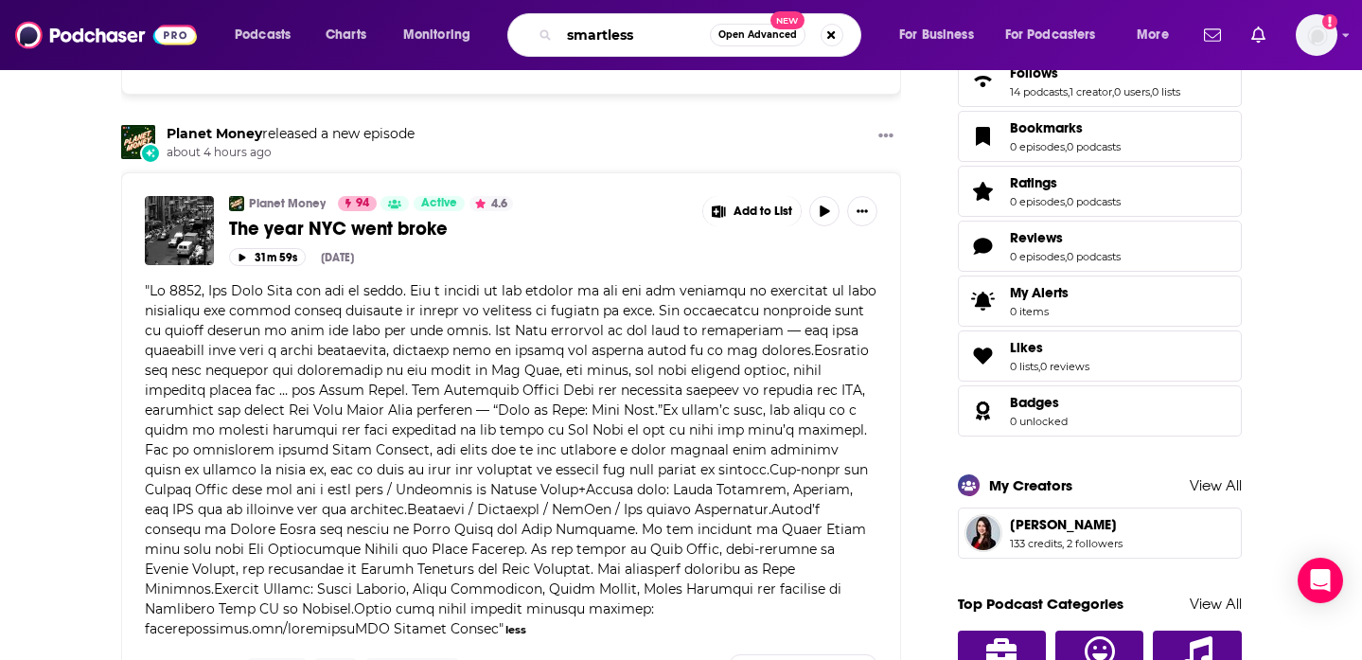
type input "smartless"
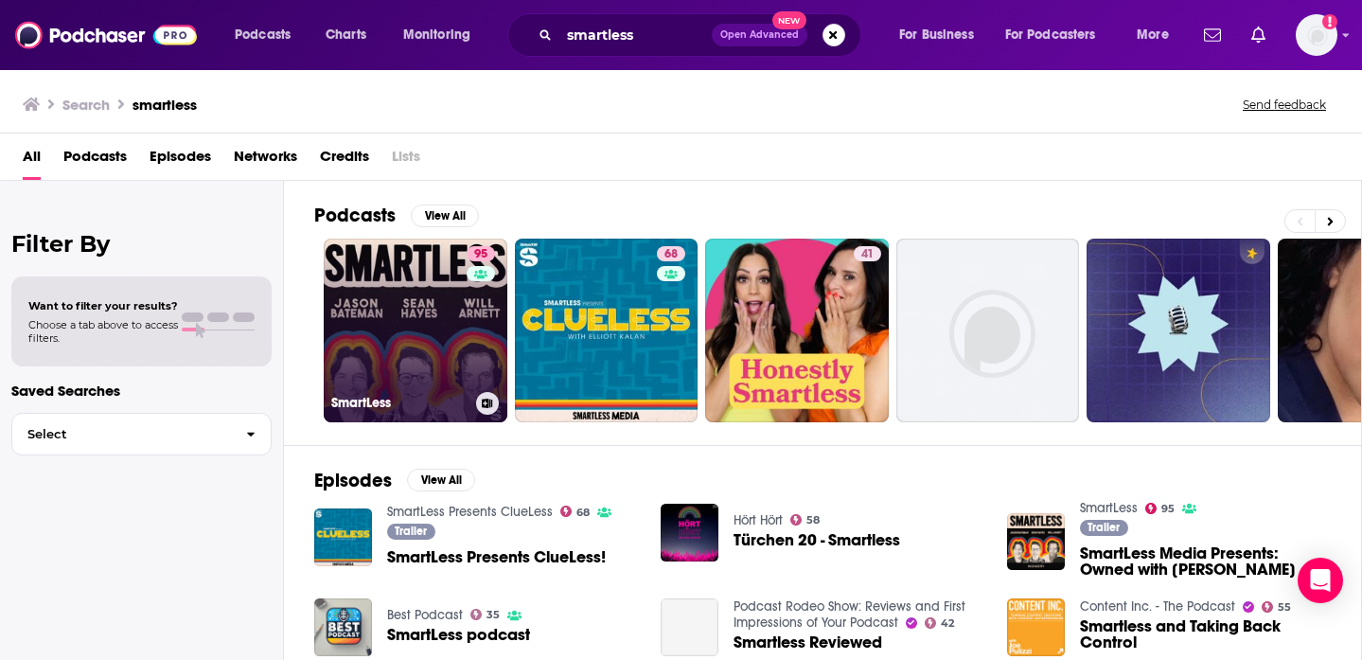
click at [408, 297] on link "95 SmartLess" at bounding box center [416, 331] width 184 height 184
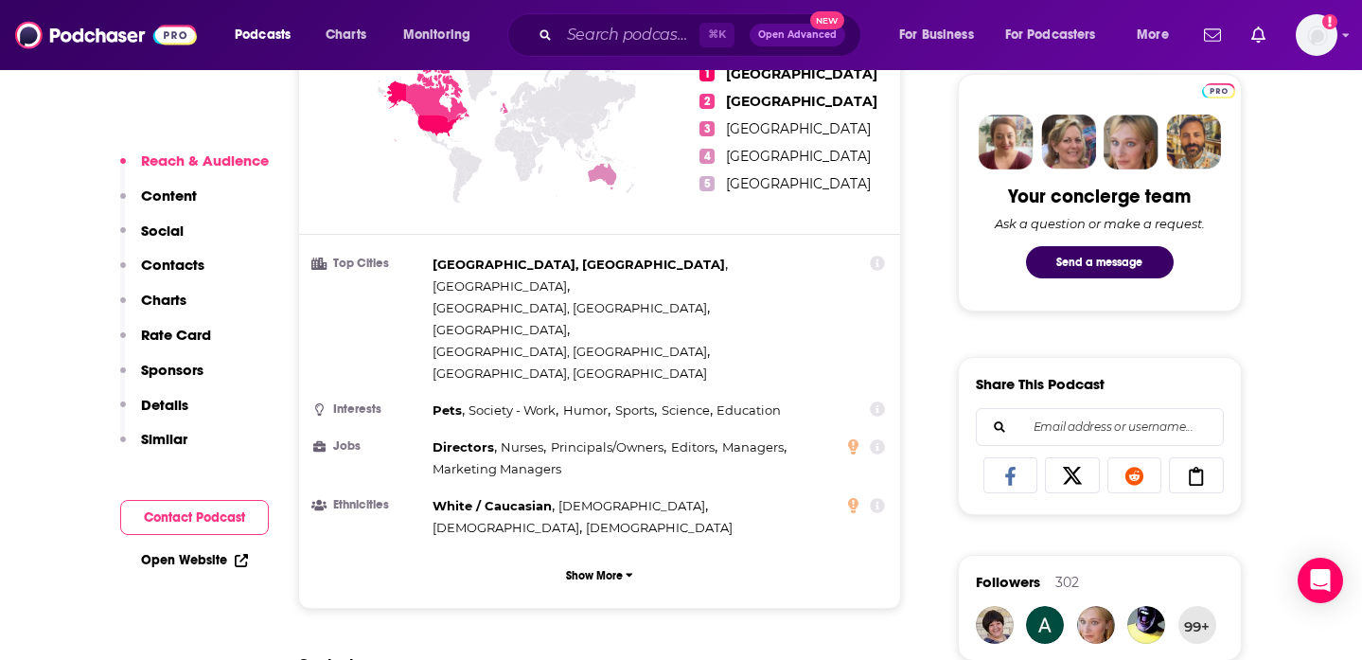
scroll to position [905, 0]
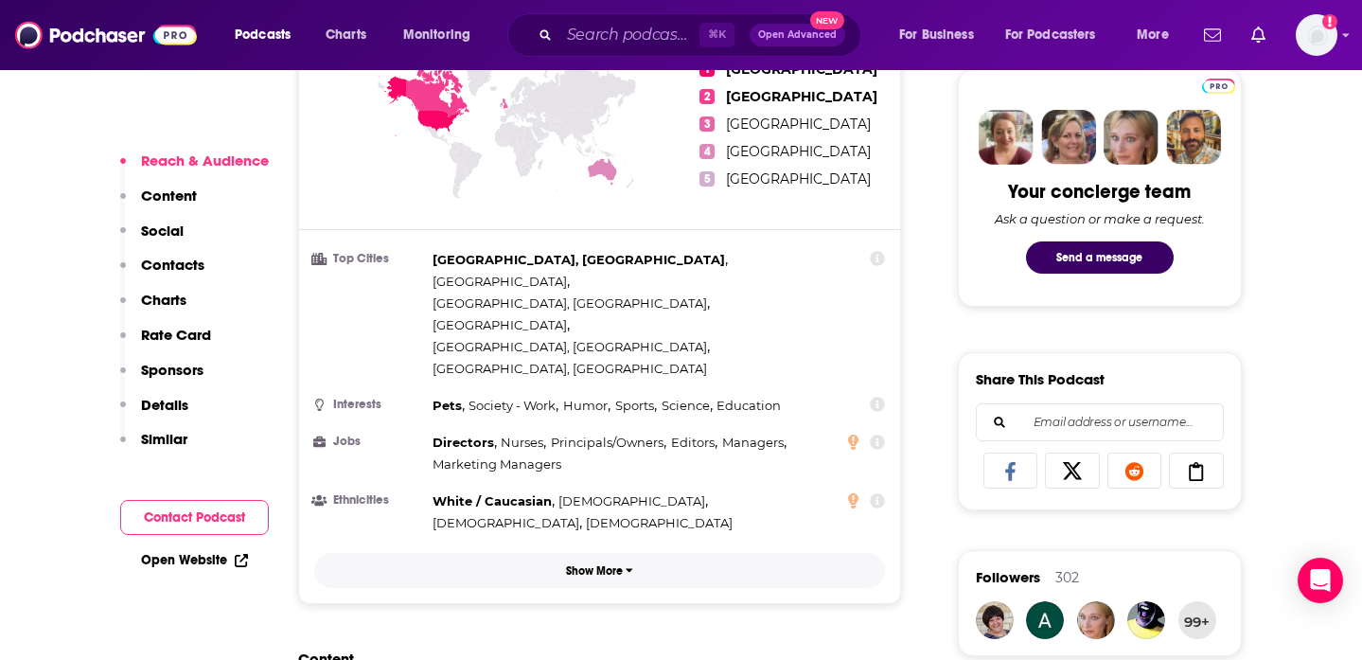
click at [578, 564] on p "Show More" at bounding box center [594, 570] width 57 height 13
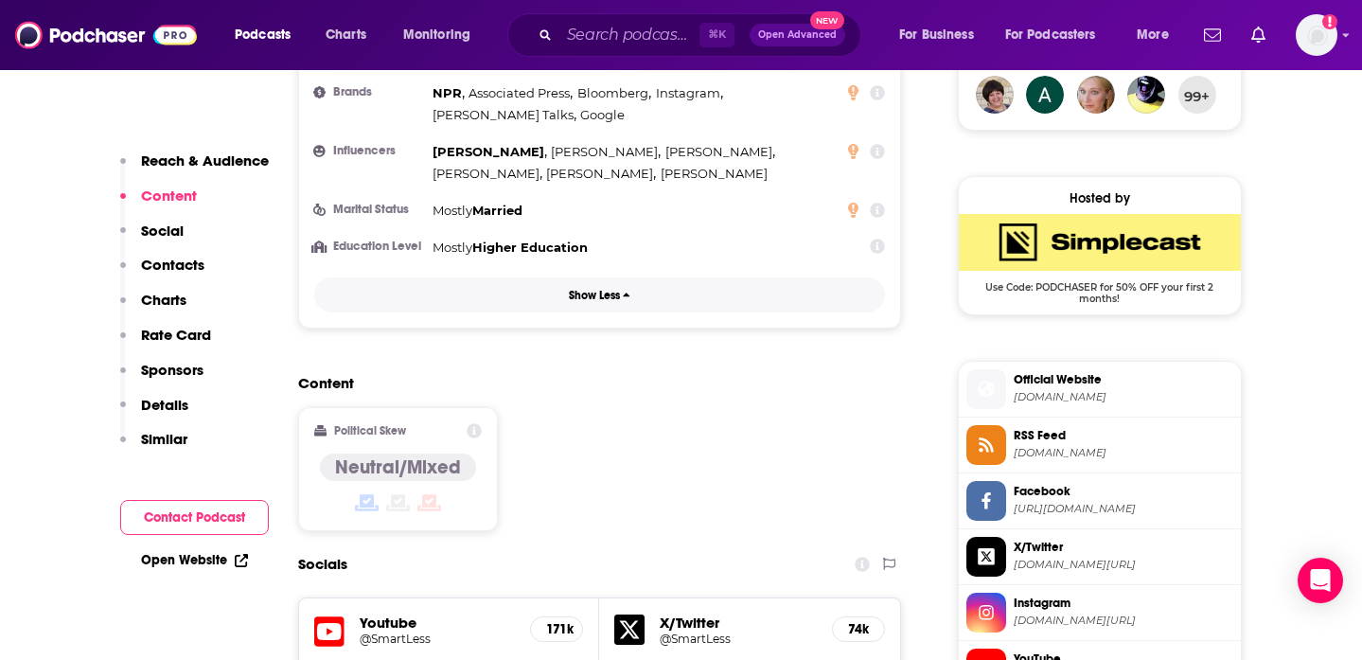
scroll to position [1432, 0]
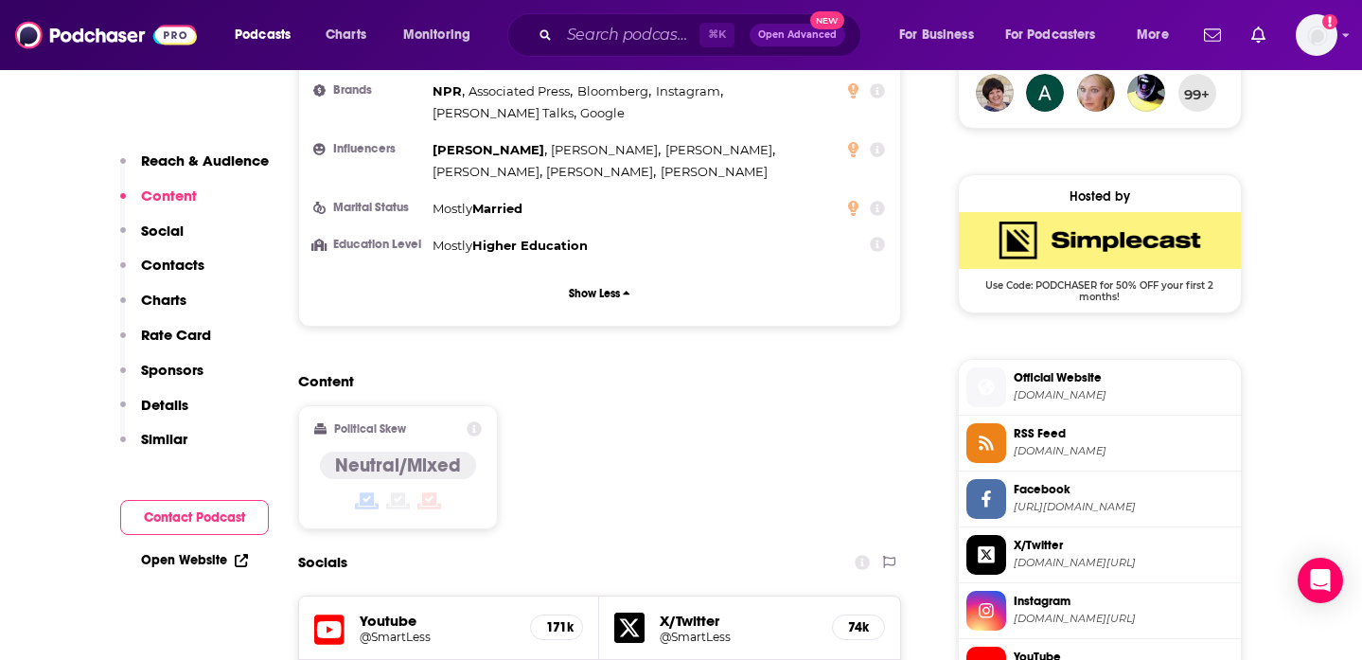
click at [412, 453] on h4 "Neutral/Mixed" at bounding box center [398, 465] width 126 height 24
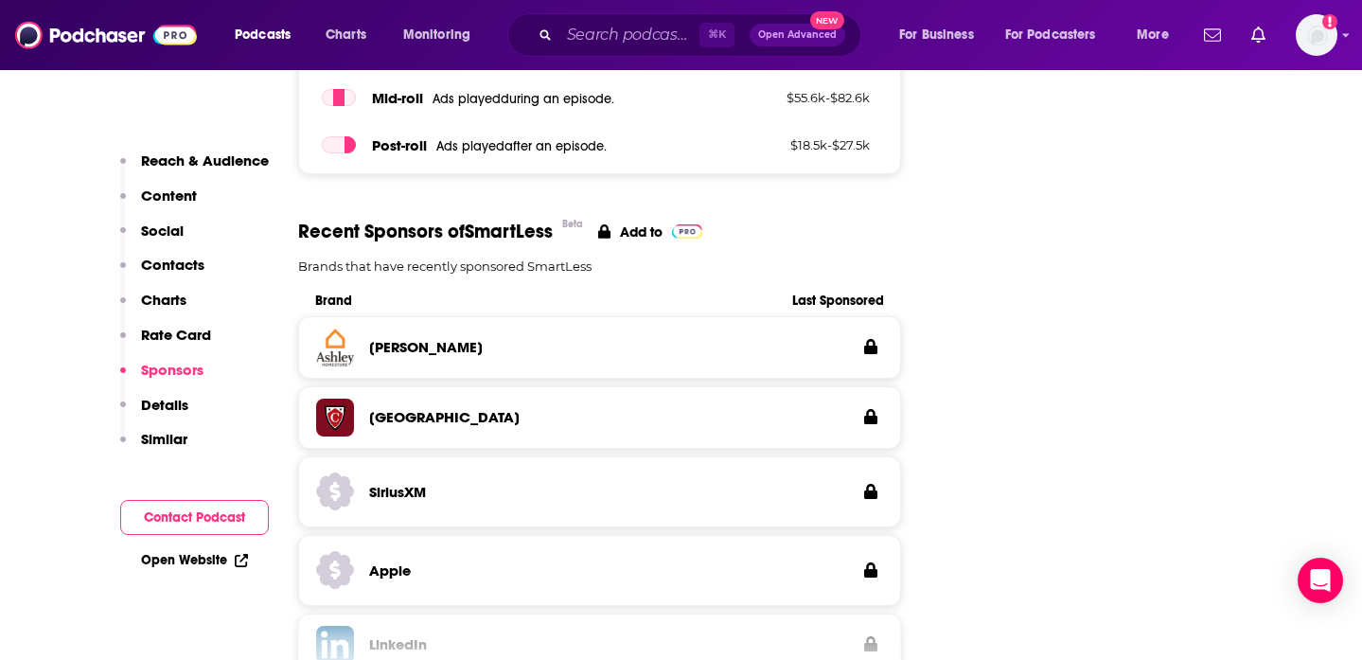
scroll to position [3435, 0]
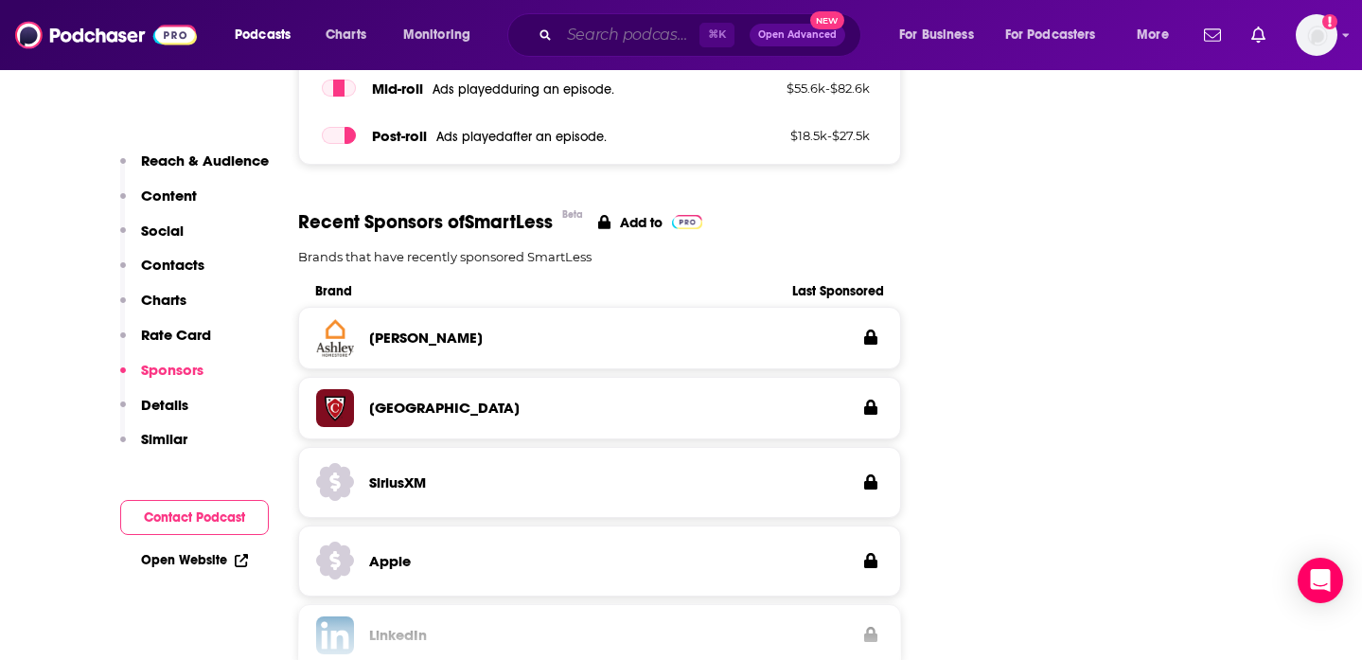
click at [619, 46] on input "Search podcasts, credits, & more..." at bounding box center [629, 35] width 140 height 30
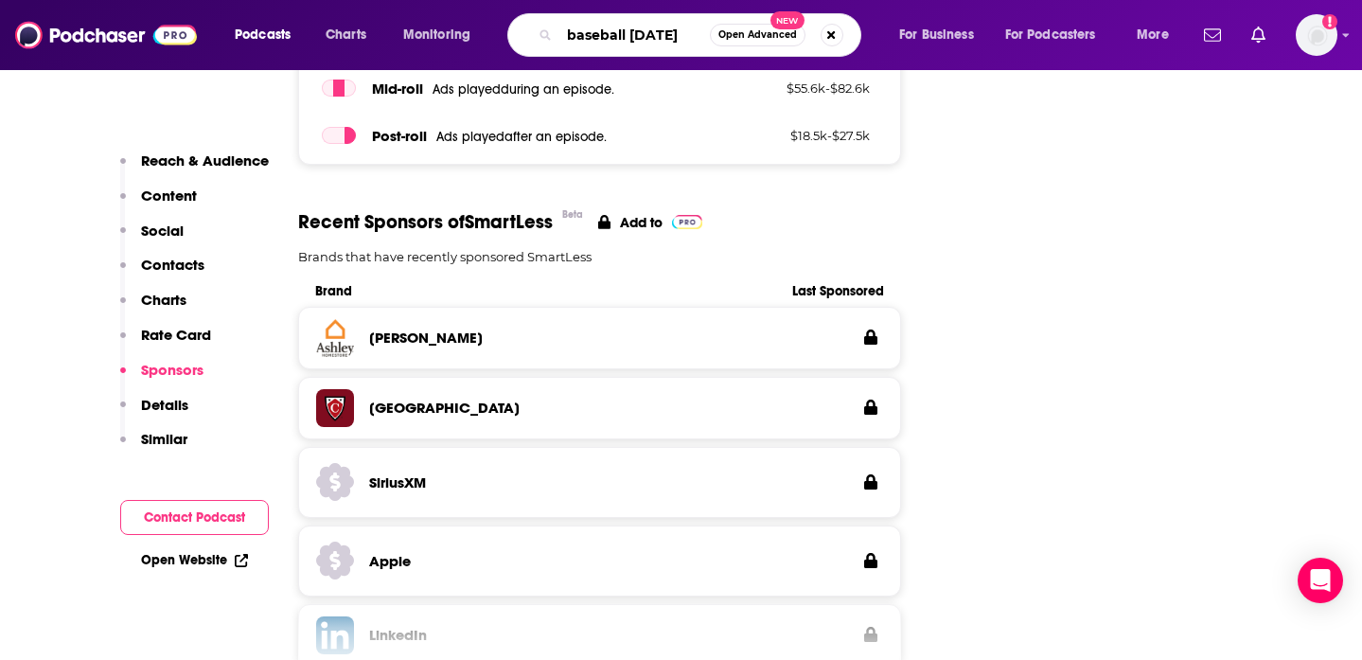
click at [654, 39] on input "baseball [DATE]" at bounding box center [634, 35] width 151 height 30
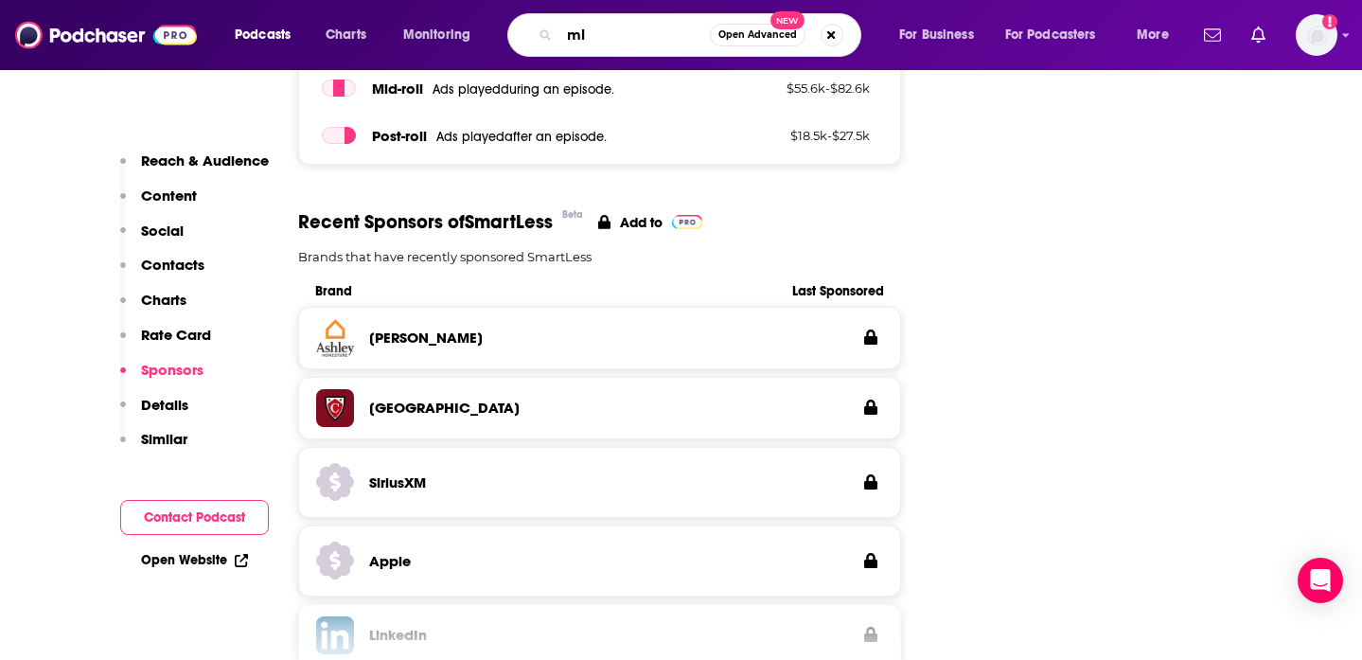
type input "mlb"
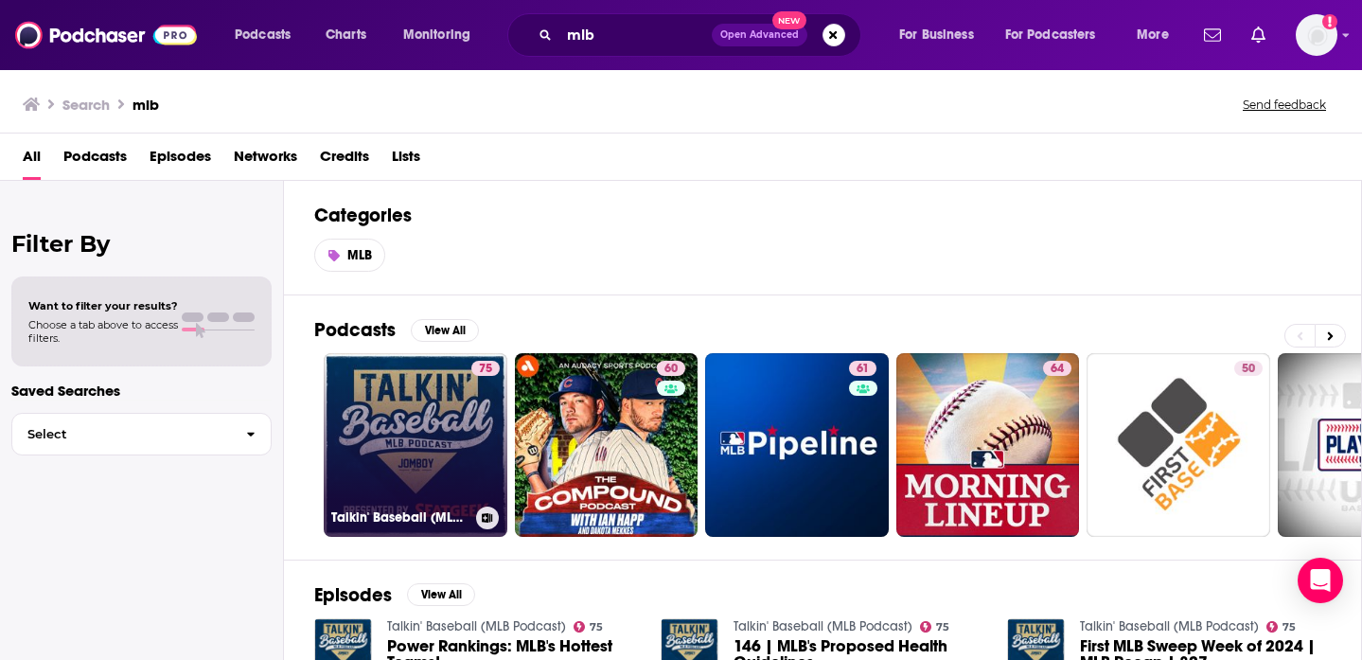
click at [425, 414] on link "75 Talkin' Baseball (MLB Podcast)" at bounding box center [416, 445] width 184 height 184
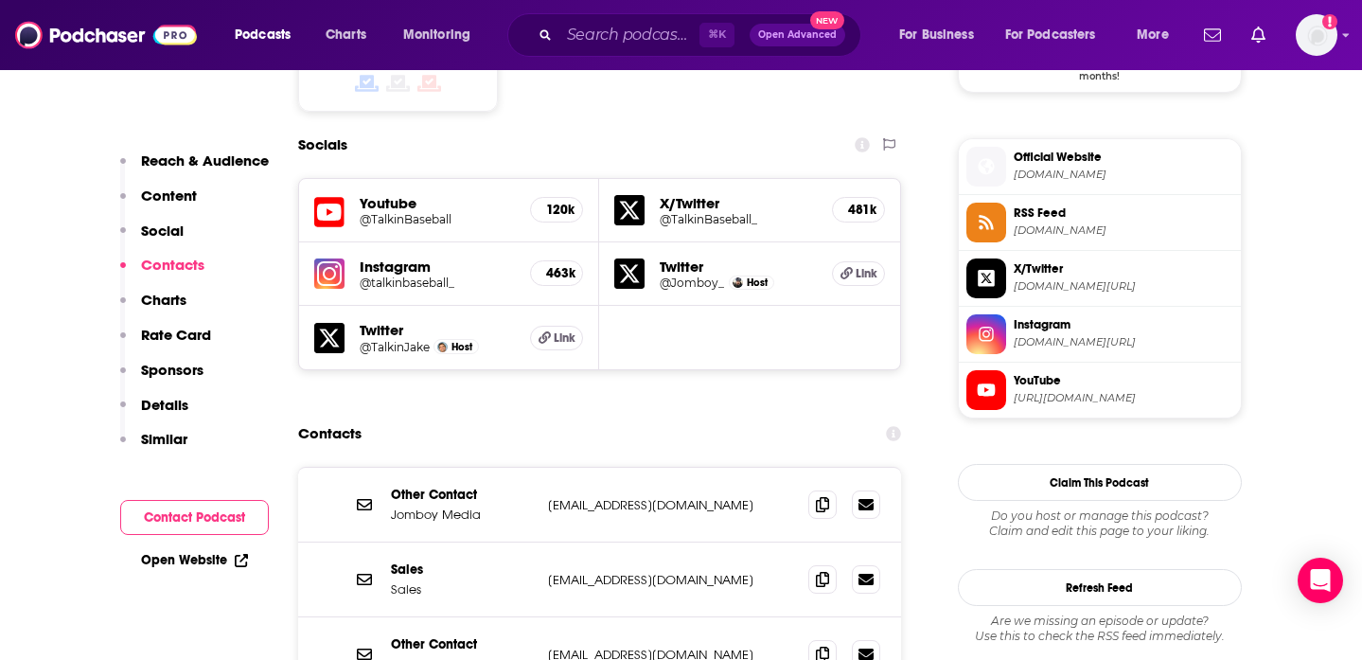
scroll to position [1676, 0]
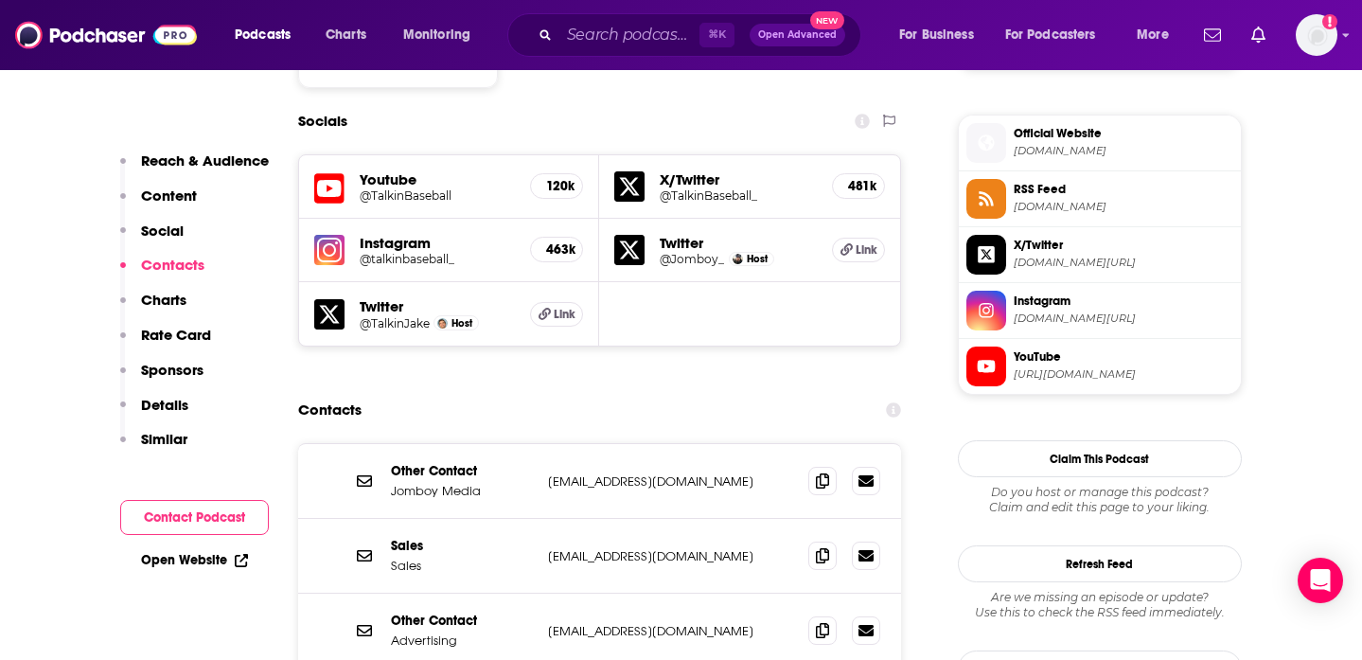
click at [163, 297] on p "Charts" at bounding box center [163, 300] width 45 height 18
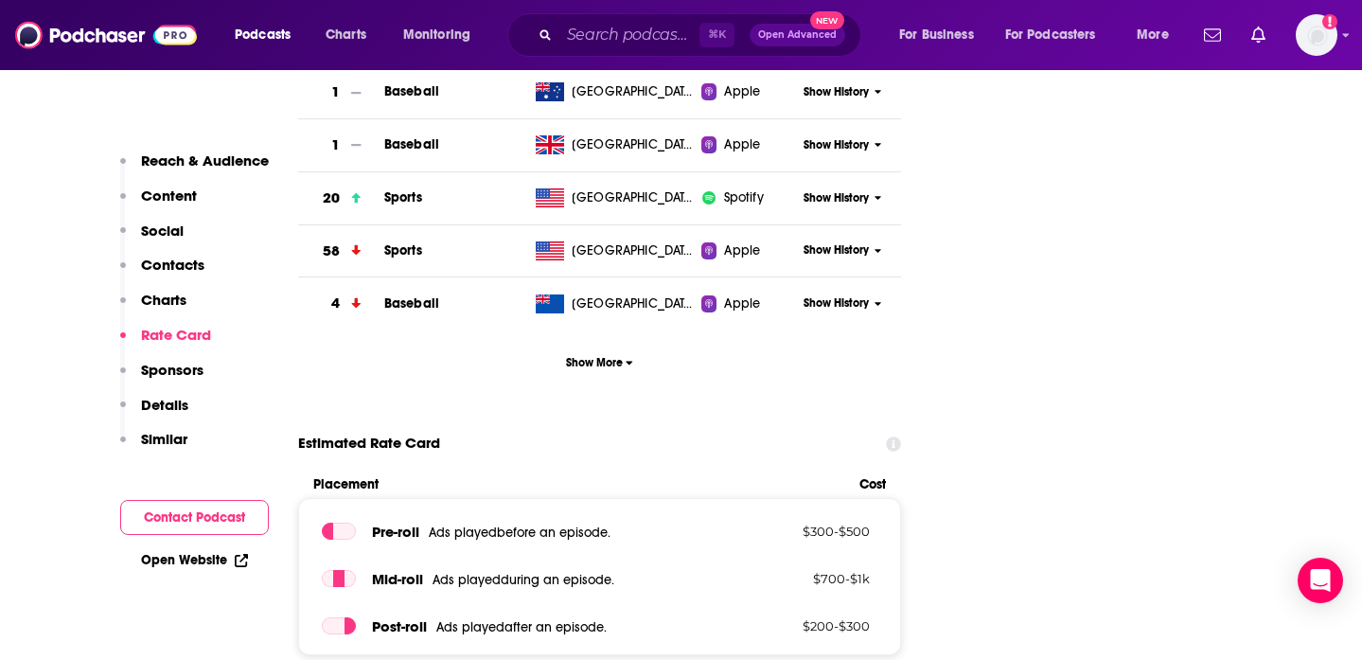
scroll to position [2684, 0]
click at [161, 364] on p "Sponsors" at bounding box center [172, 370] width 62 height 18
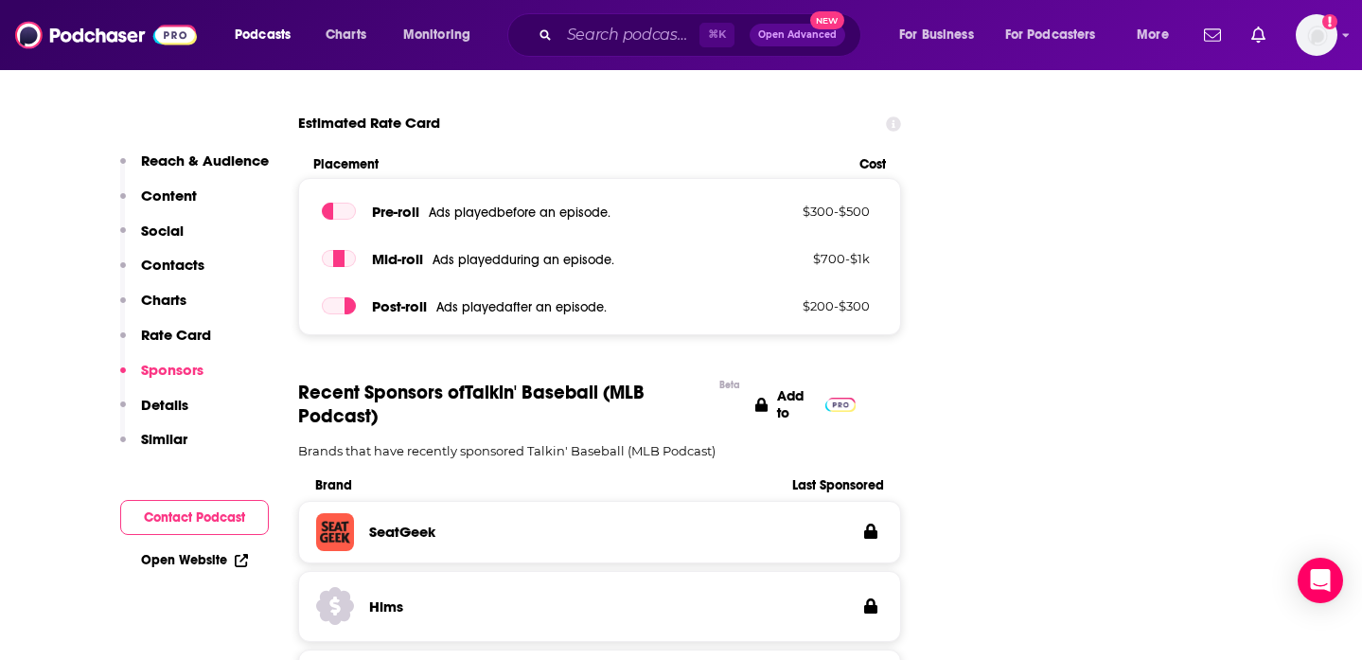
scroll to position [3011, 0]
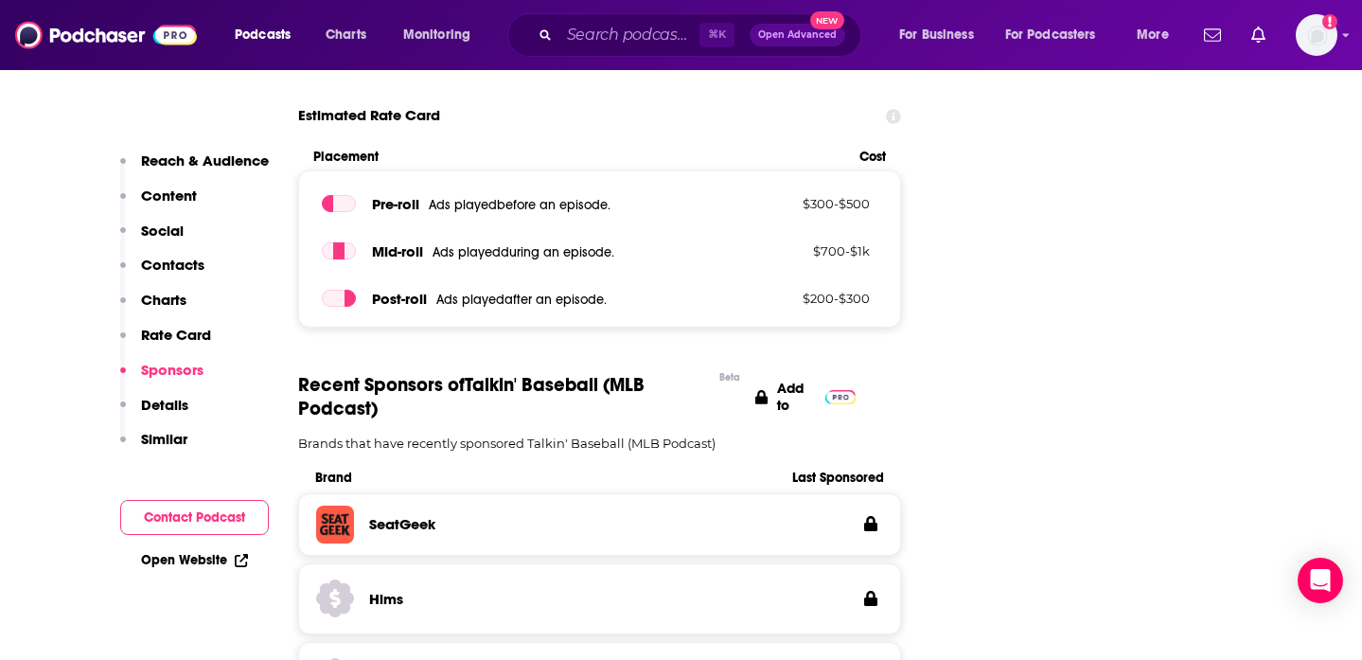
click at [145, 399] on p "Details" at bounding box center [164, 405] width 47 height 18
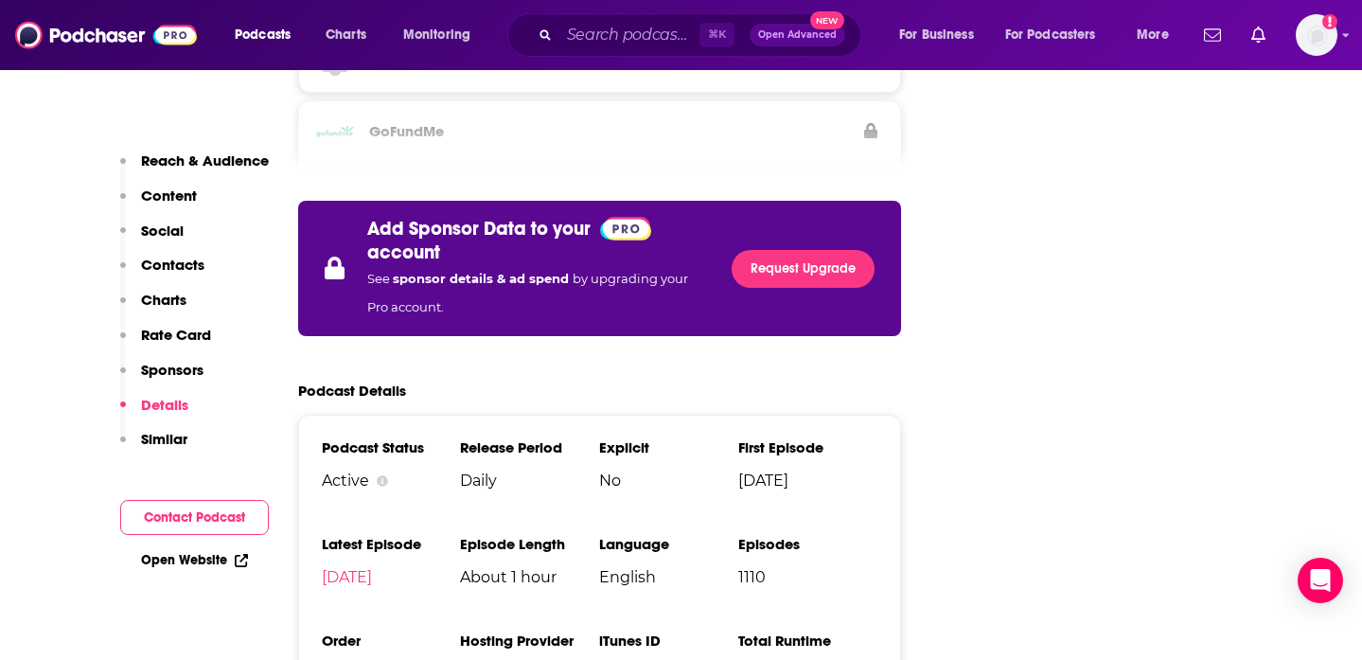
scroll to position [3715, 0]
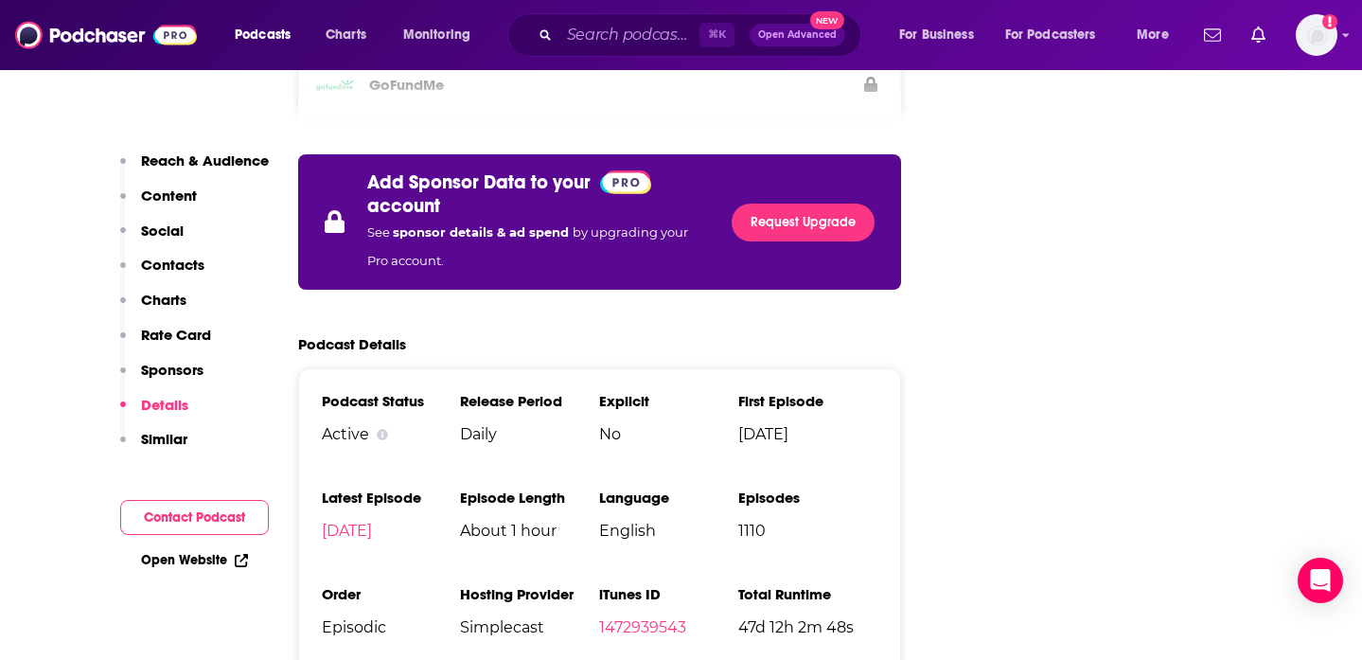
click at [168, 434] on p "Similar" at bounding box center [164, 439] width 46 height 18
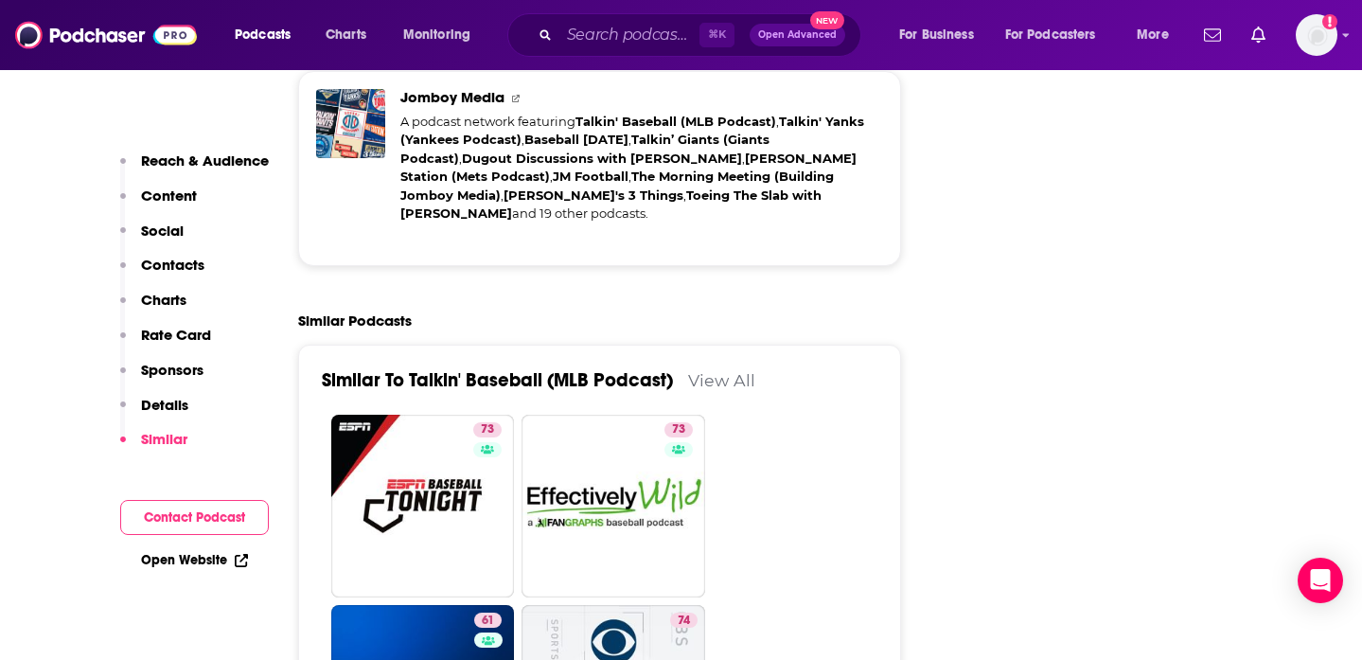
scroll to position [4572, 0]
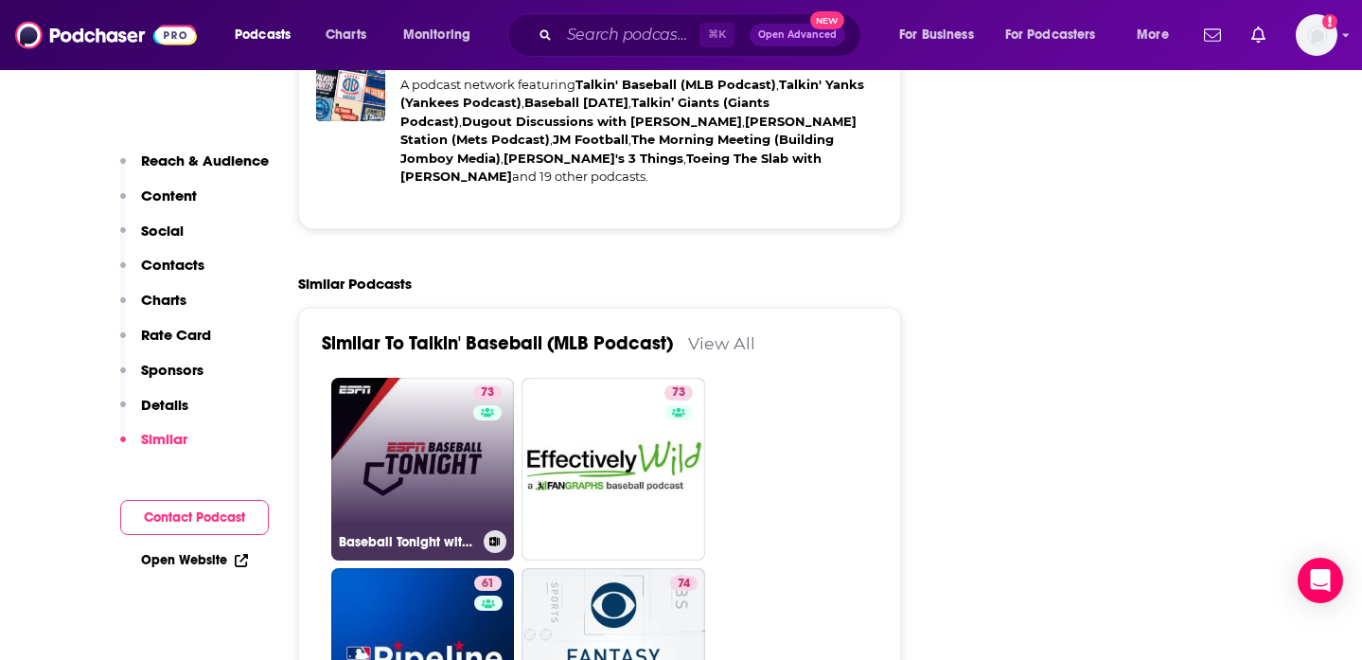
click at [412, 378] on link "73 Baseball Tonight with [PERSON_NAME]" at bounding box center [423, 470] width 184 height 184
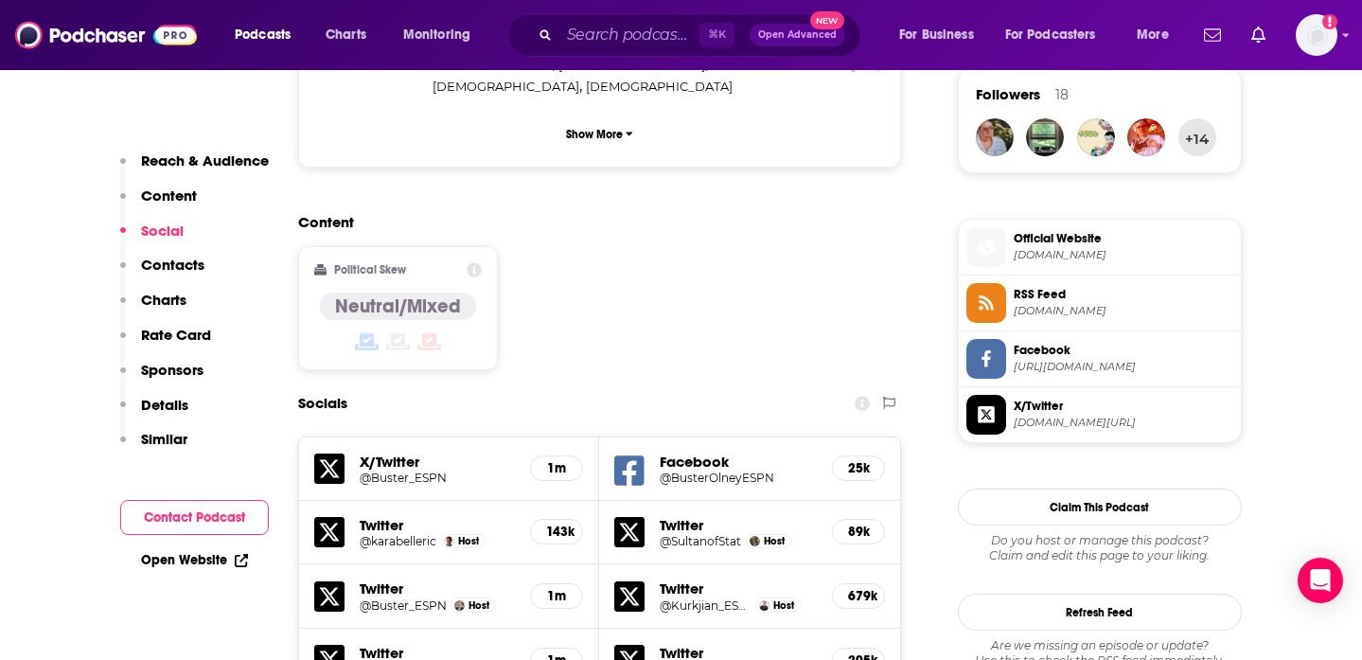
scroll to position [1393, 0]
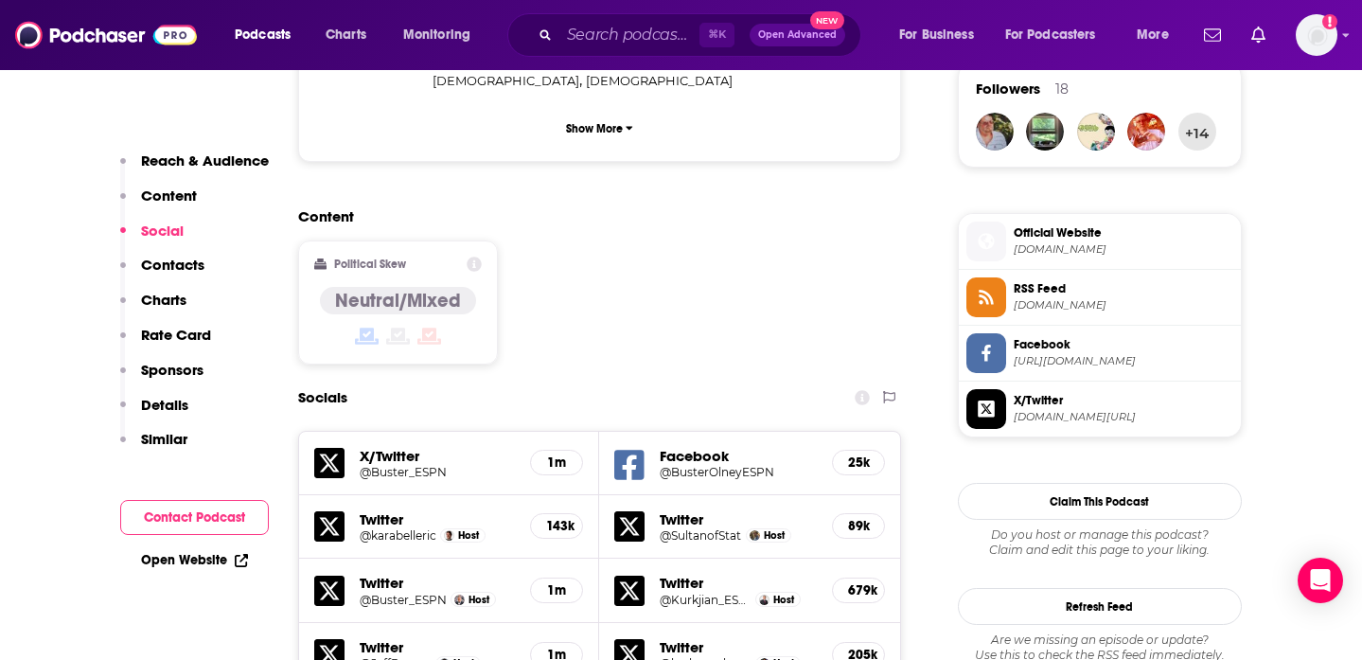
click at [462, 380] on div "Socials" at bounding box center [600, 398] width 604 height 36
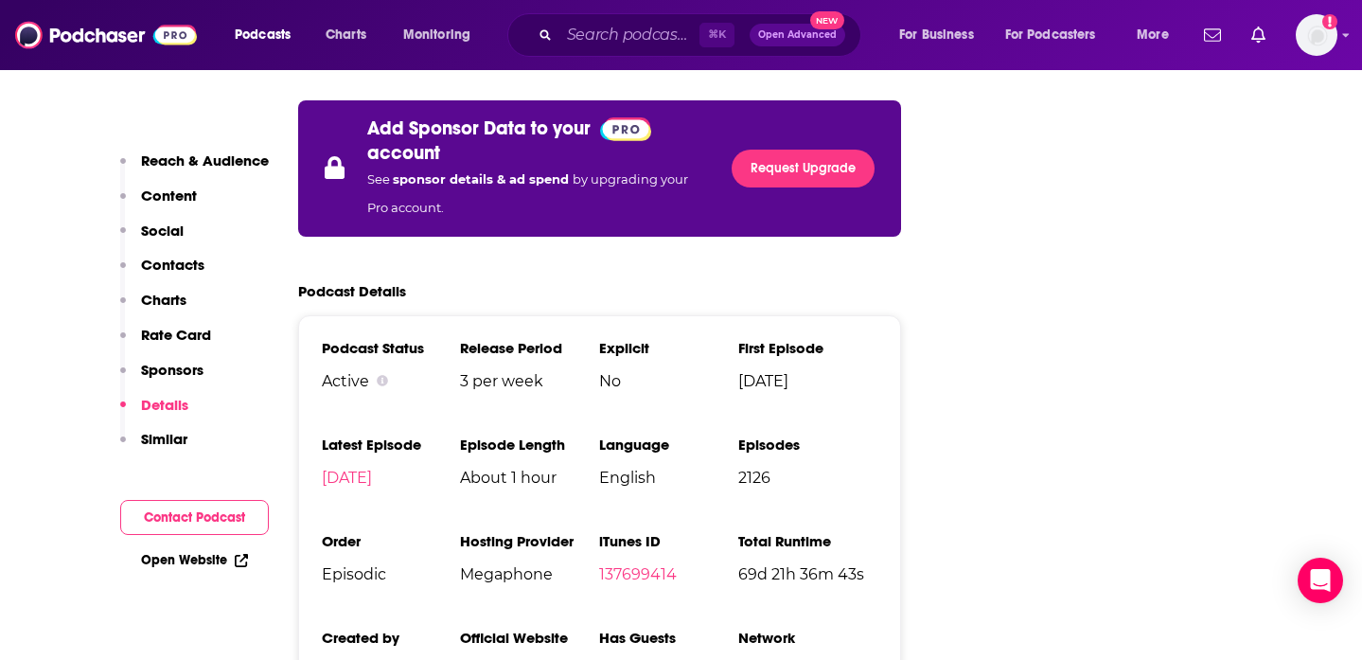
scroll to position [3996, 0]
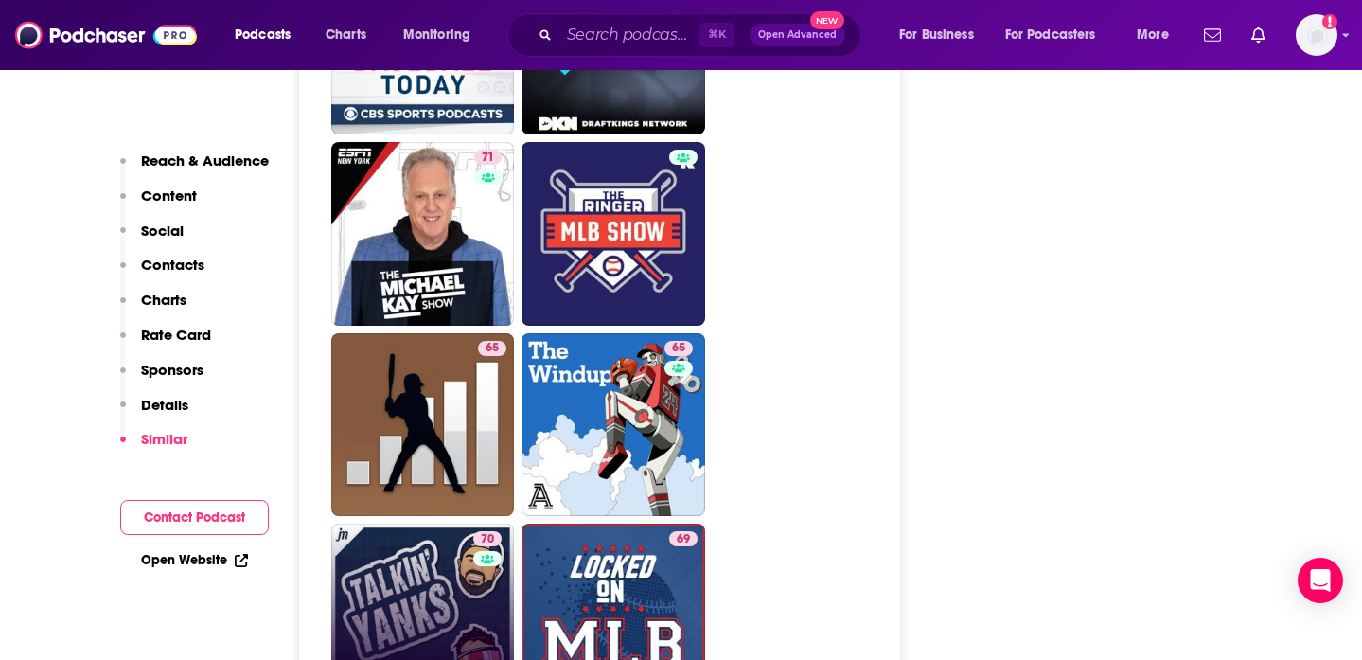
scroll to position [5774, 0]
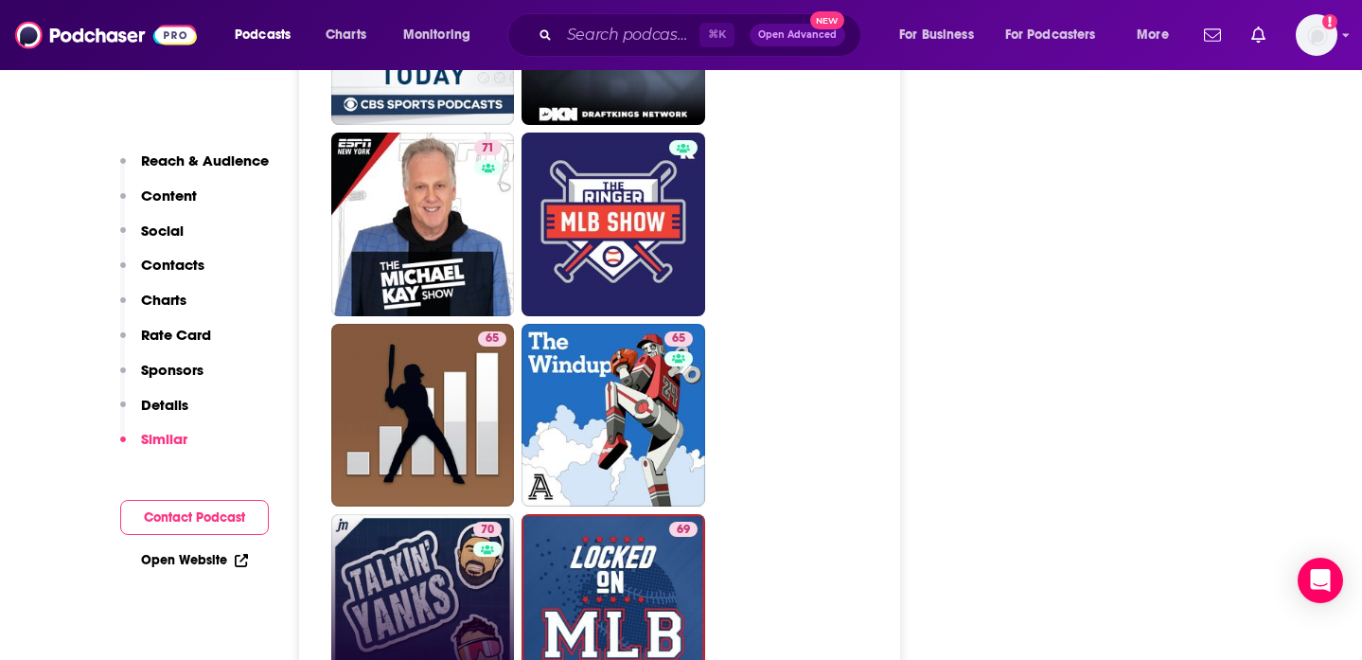
click at [394, 514] on link "70 Talkin' Yanks (Yankees Podcast)" at bounding box center [423, 606] width 184 height 184
type input "[URL][DOMAIN_NAME]"
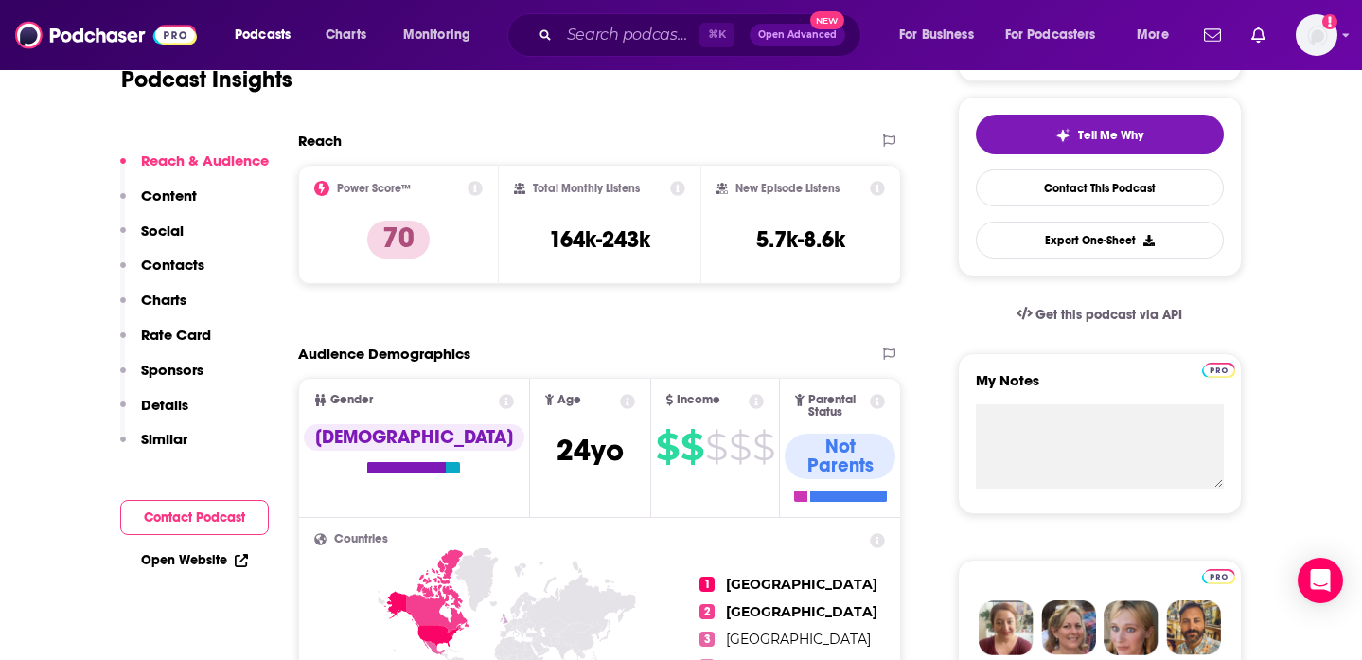
scroll to position [446, 0]
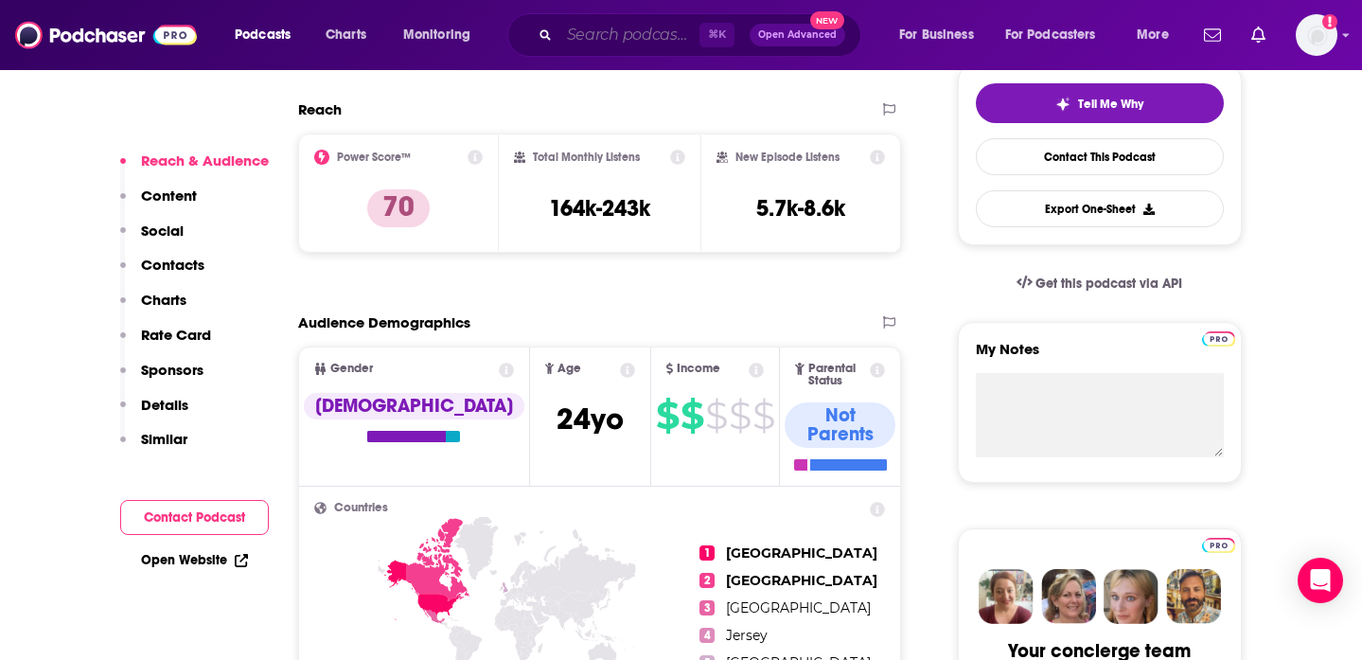
click at [596, 30] on input "Search podcasts, credits, & more..." at bounding box center [629, 35] width 140 height 30
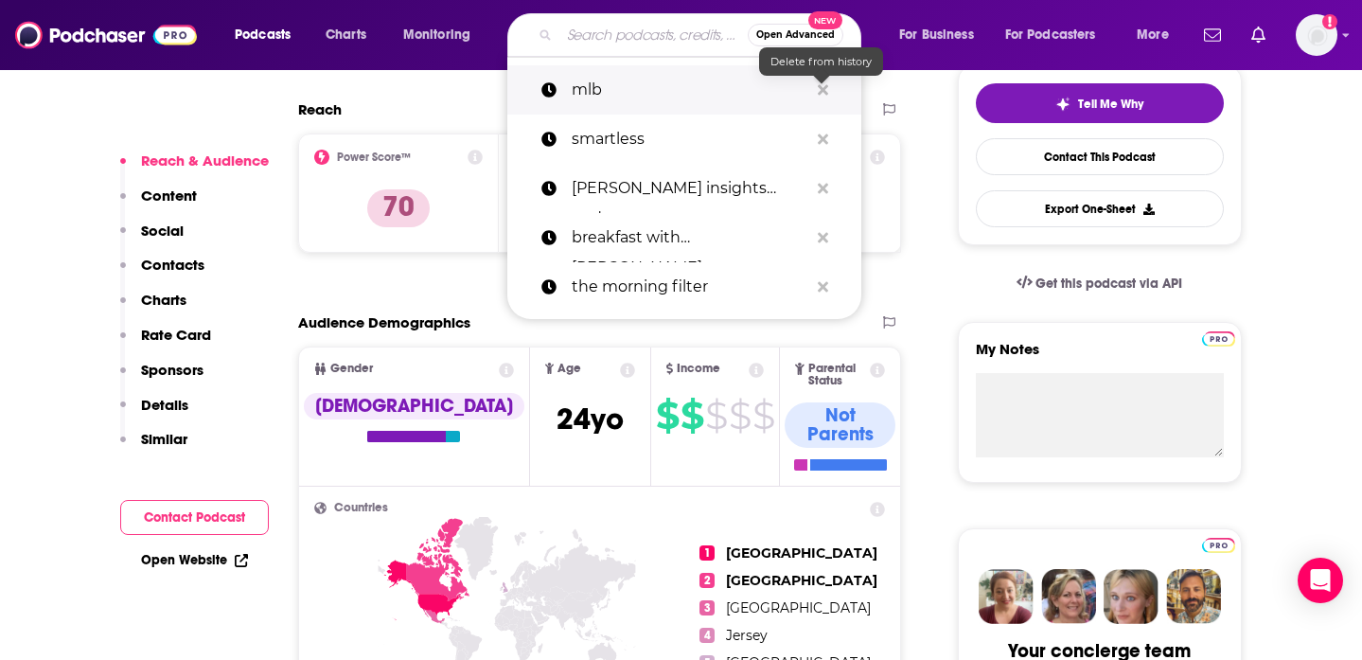
click at [818, 88] on icon "Search podcasts, credits, & more..." at bounding box center [823, 89] width 10 height 15
click at [824, 87] on icon "Search podcasts, credits, & more..." at bounding box center [823, 89] width 10 height 10
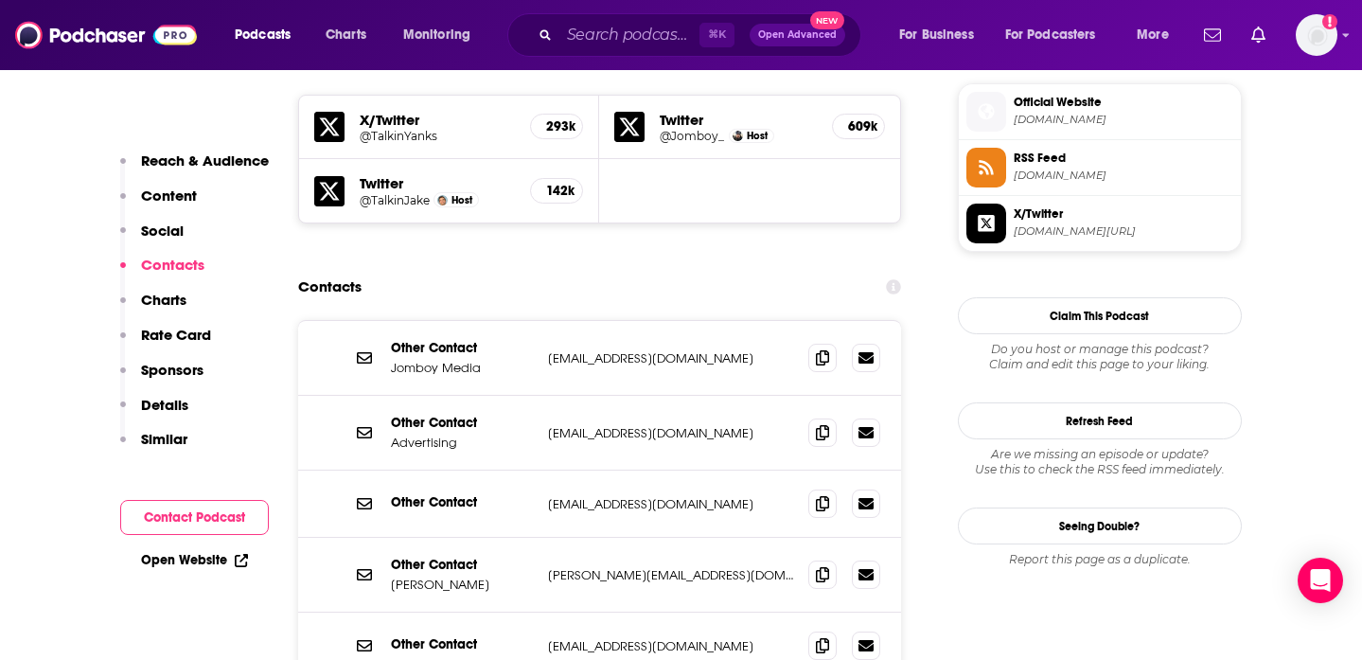
scroll to position [1764, 0]
